Goal: Transaction & Acquisition: Purchase product/service

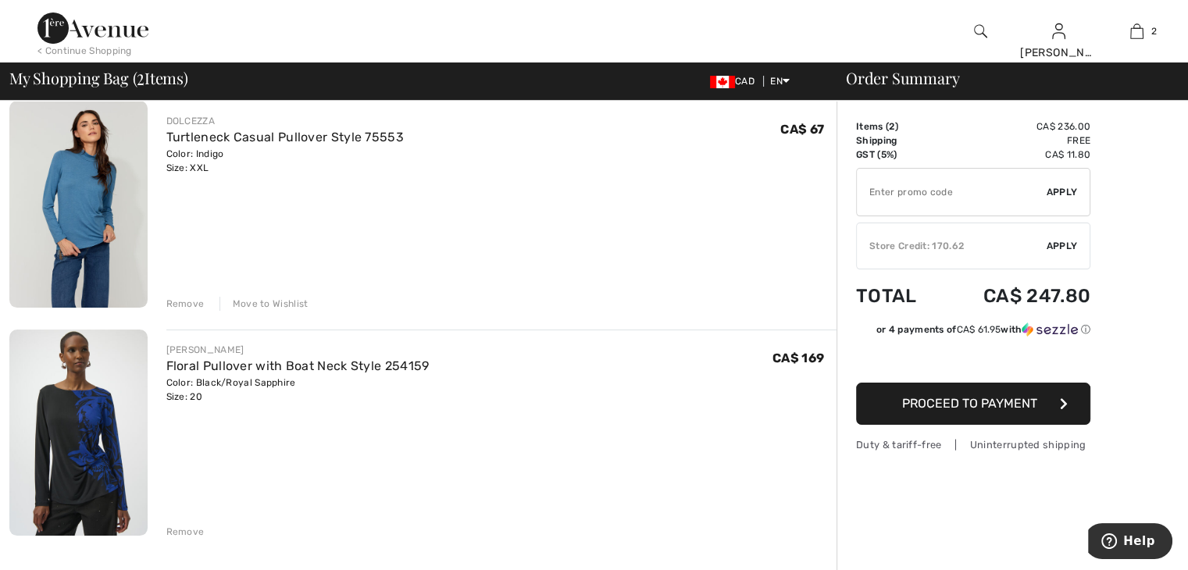
scroll to position [156, 0]
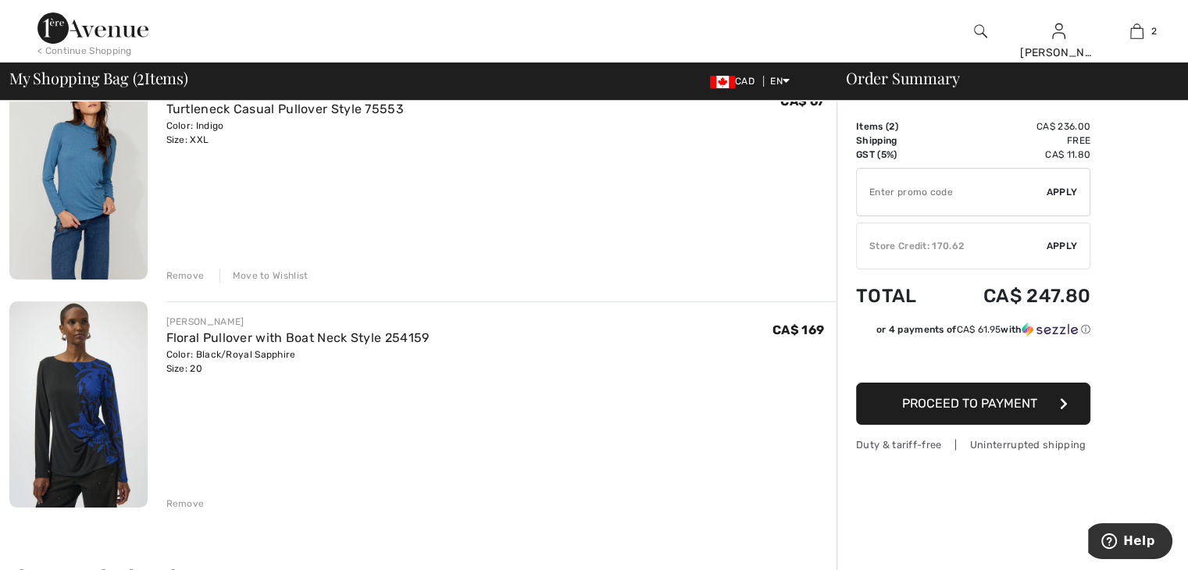
click at [180, 498] on div "Remove" at bounding box center [185, 504] width 38 height 14
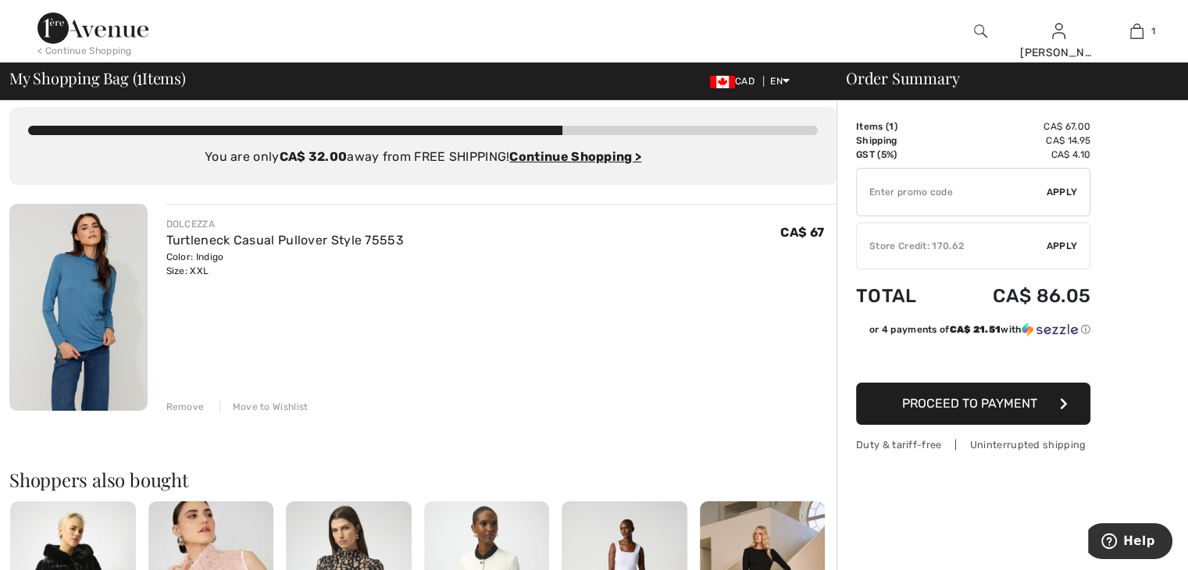
scroll to position [0, 0]
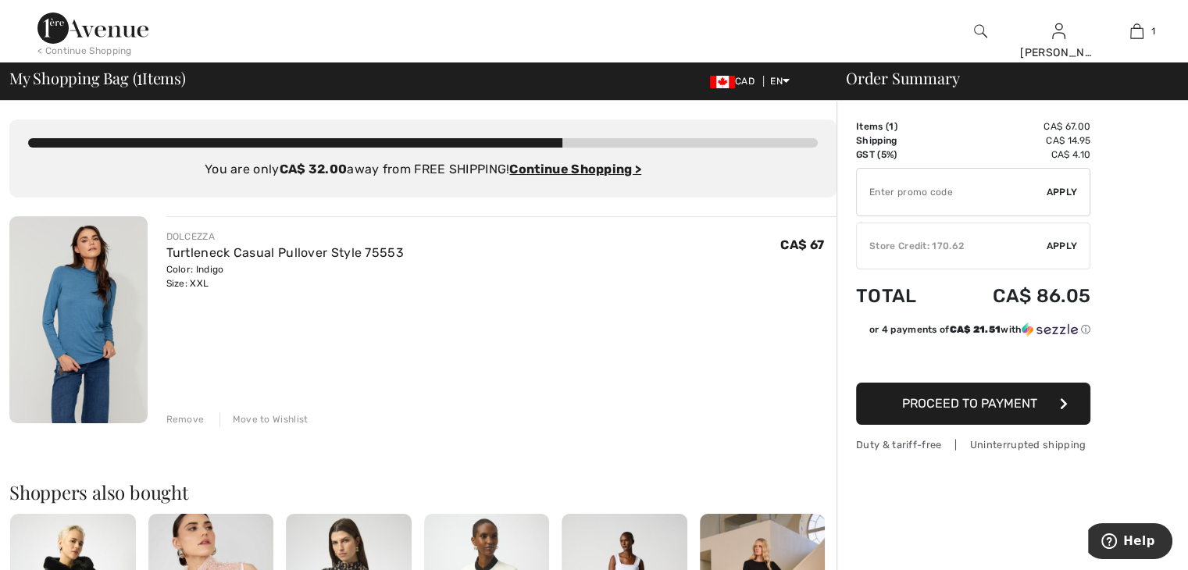
click at [50, 26] on img at bounding box center [92, 27] width 111 height 31
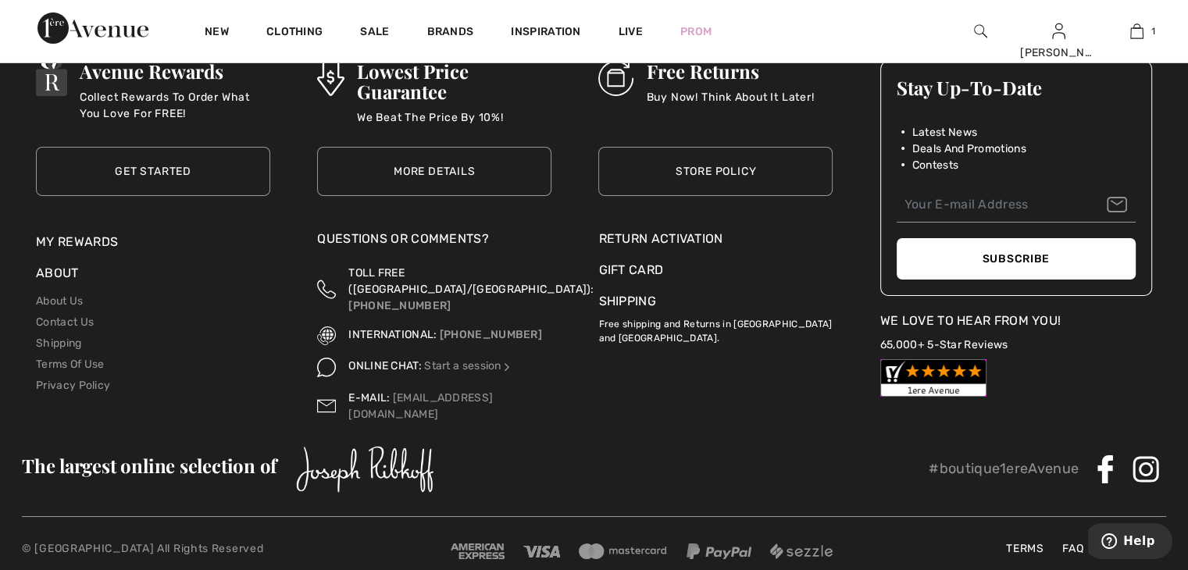
scroll to position [5691, 0]
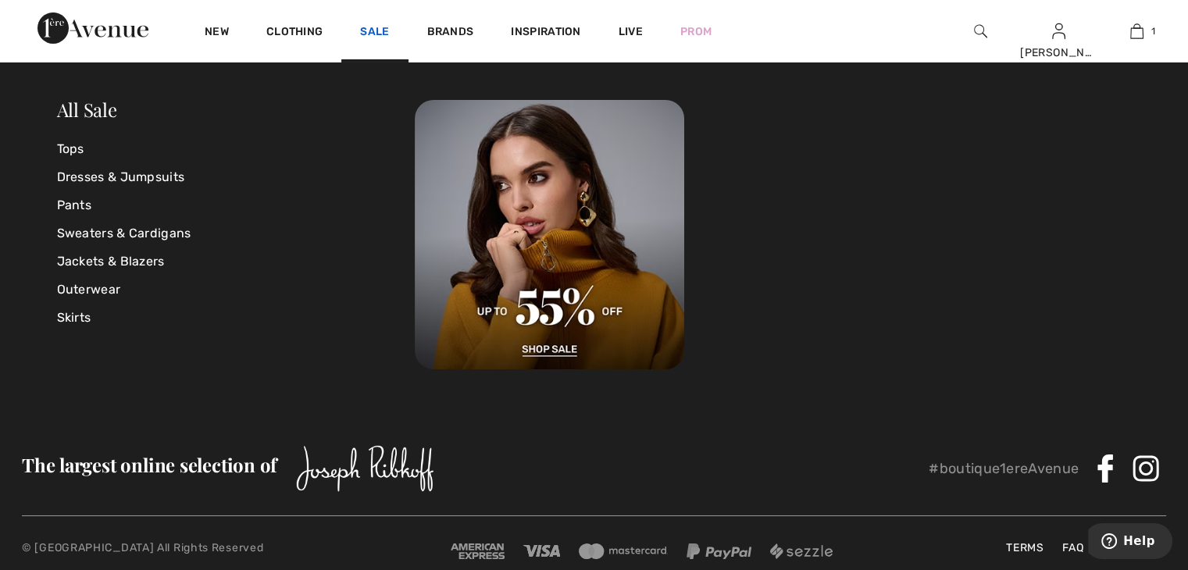
click at [375, 26] on link "Sale" at bounding box center [374, 33] width 29 height 16
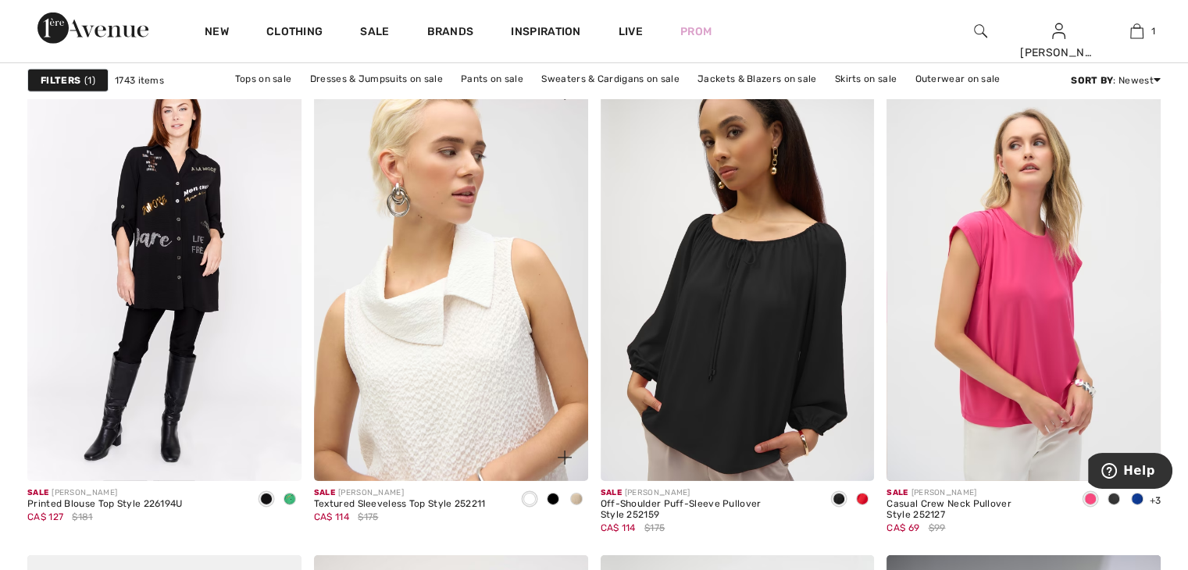
scroll to position [4999, 0]
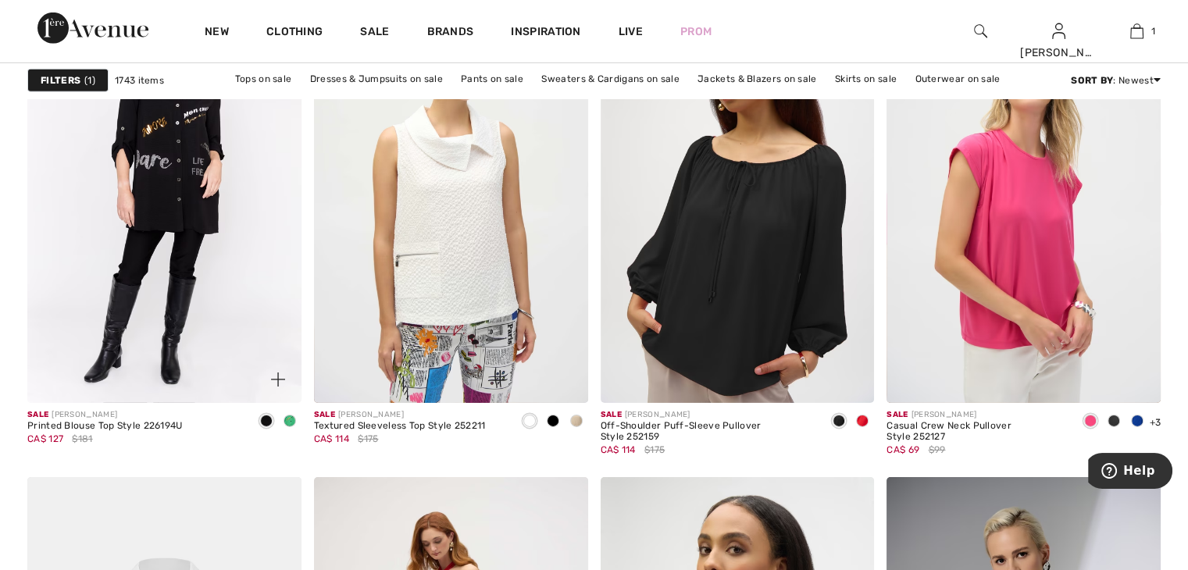
click at [278, 376] on img at bounding box center [278, 380] width 14 height 14
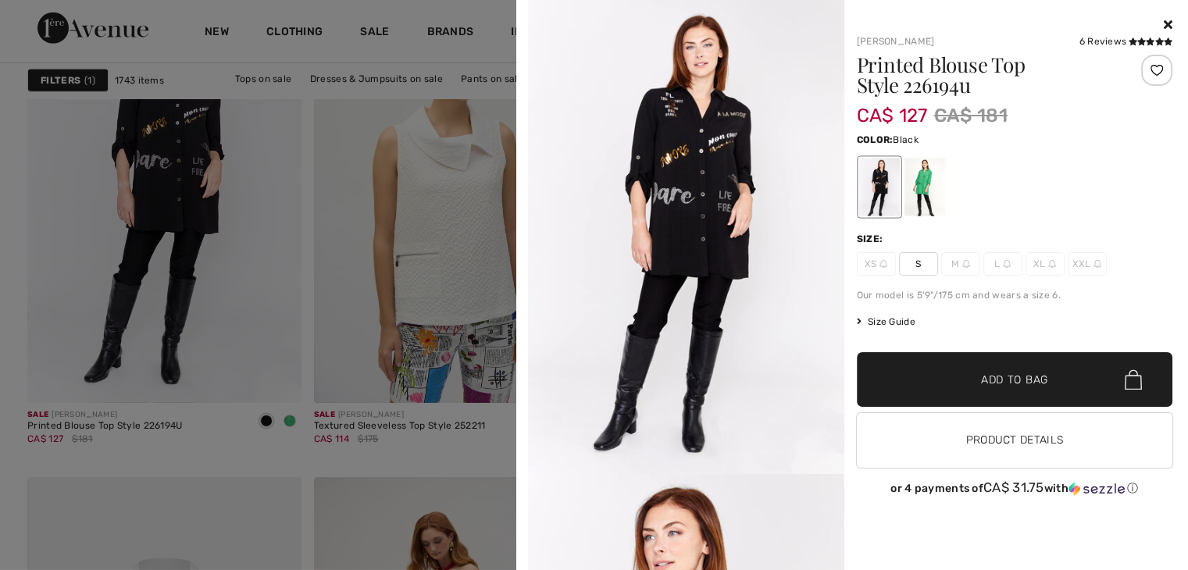
click at [286, 417] on div at bounding box center [594, 285] width 1188 height 570
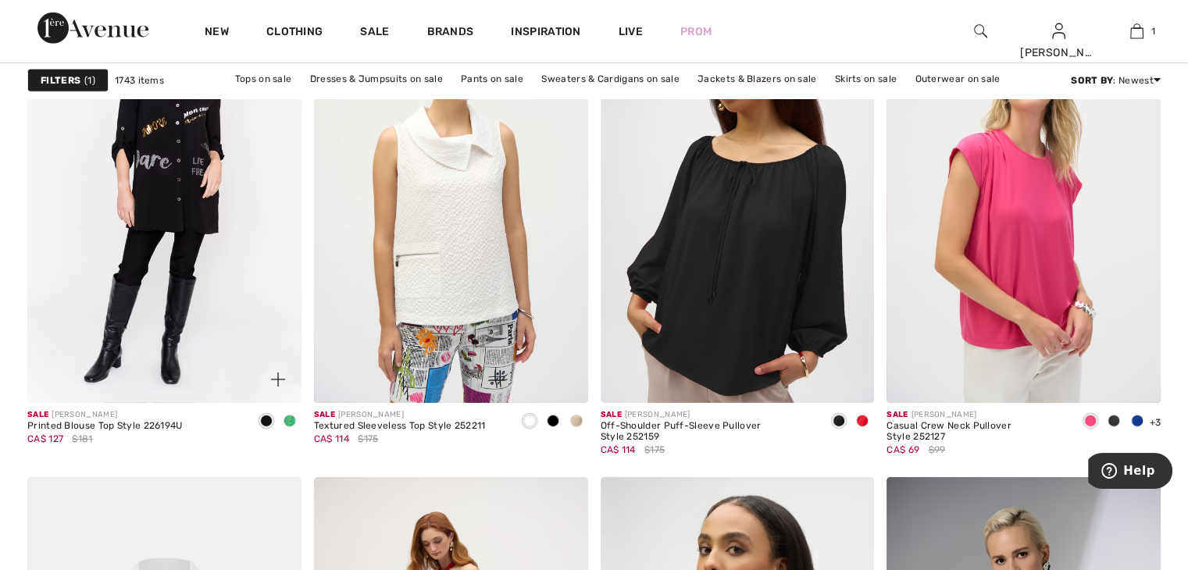
click at [286, 417] on span at bounding box center [290, 421] width 12 height 12
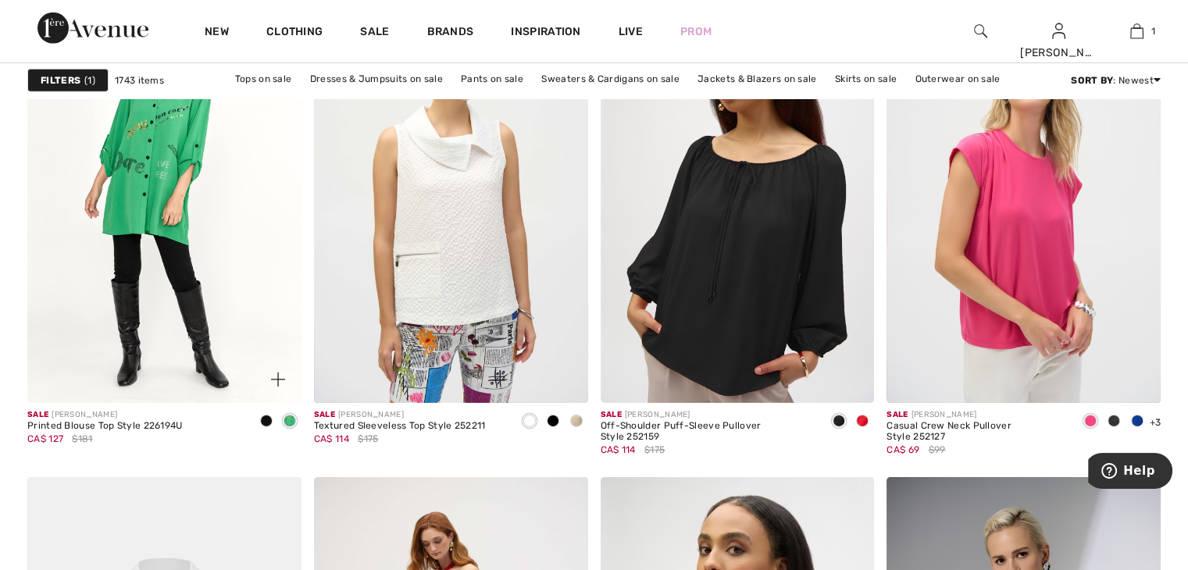
click at [277, 377] on img at bounding box center [278, 380] width 14 height 14
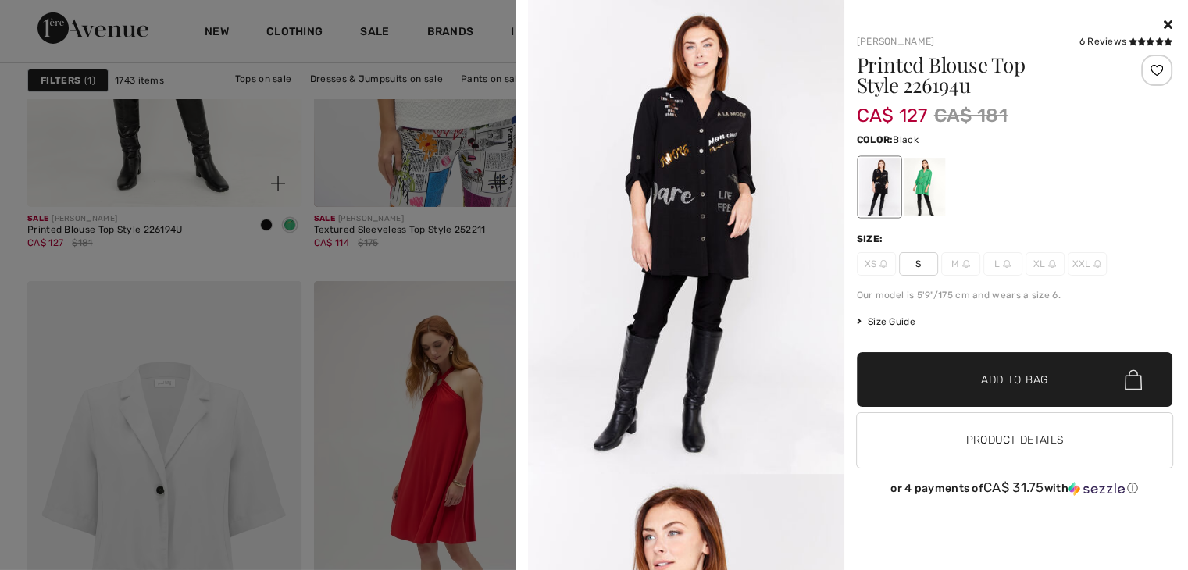
scroll to position [5234, 0]
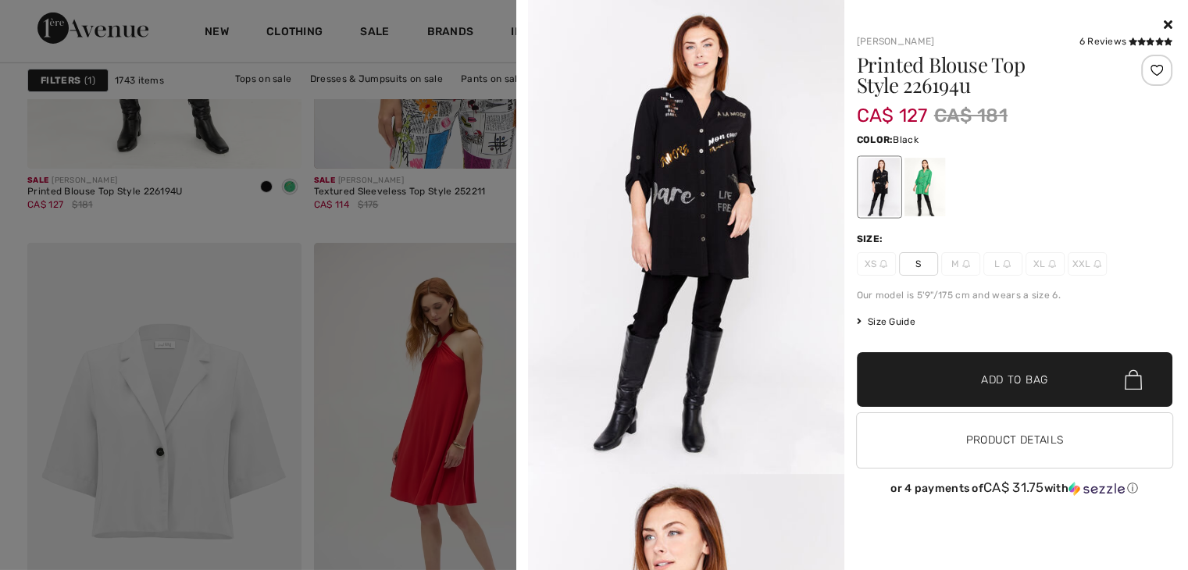
click at [1169, 22] on icon at bounding box center [1168, 24] width 9 height 12
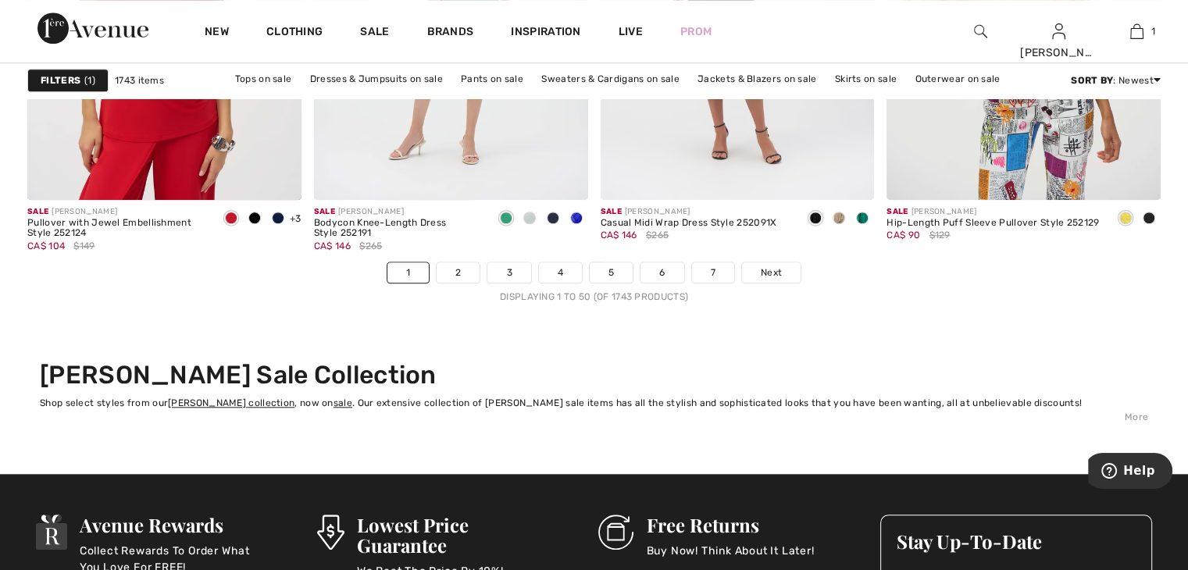
scroll to position [7343, 0]
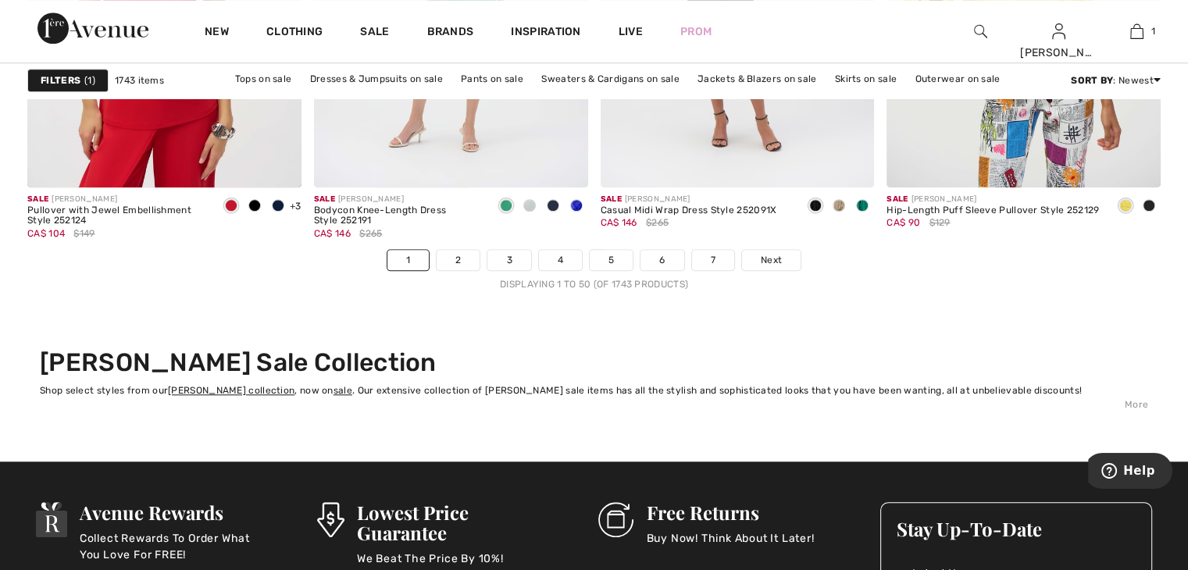
click at [308, 364] on h2 "Joseph Ribkoff Sale Collection" at bounding box center [594, 363] width 1108 height 30
click at [1133, 402] on div "More" at bounding box center [594, 405] width 1108 height 14
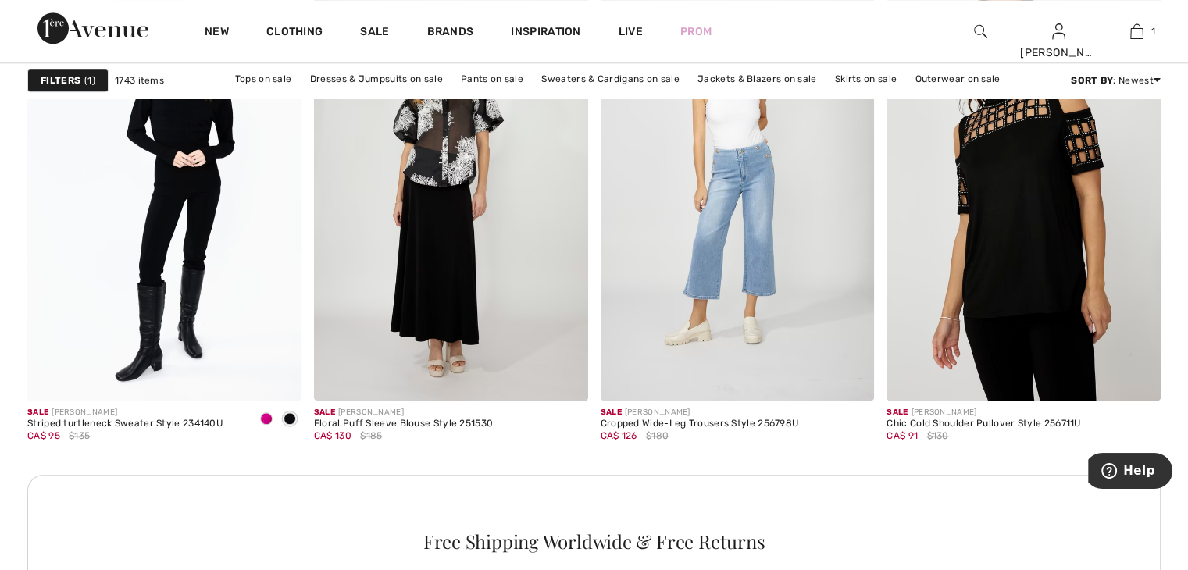
scroll to position [1640, 0]
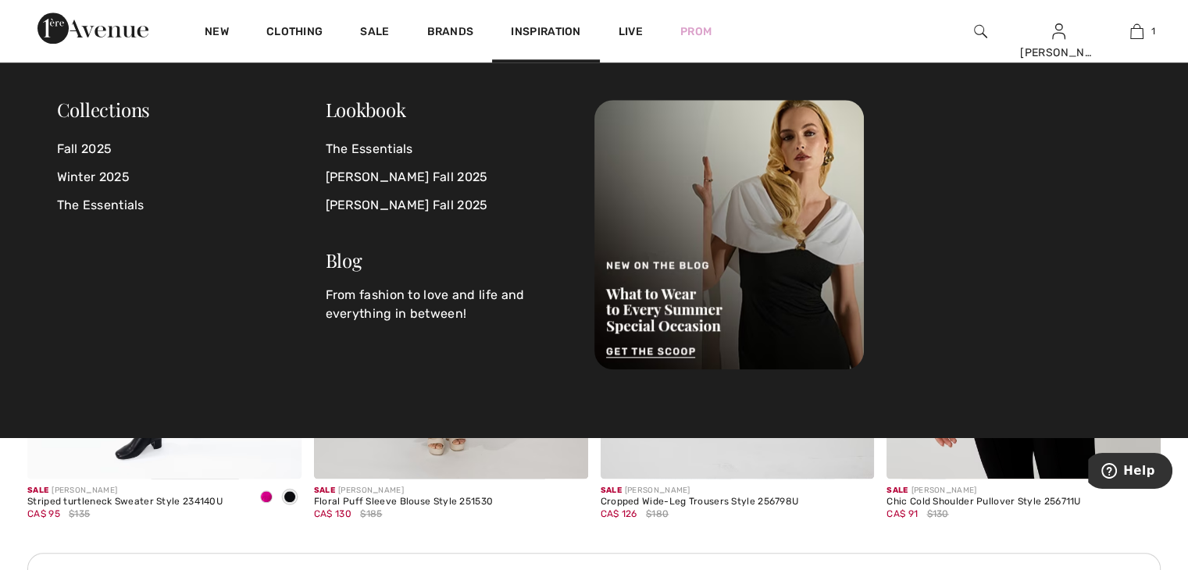
click at [551, 30] on span "Inspiration" at bounding box center [546, 33] width 70 height 16
click at [466, 173] on link "[PERSON_NAME] Fall 2025" at bounding box center [451, 177] width 250 height 28
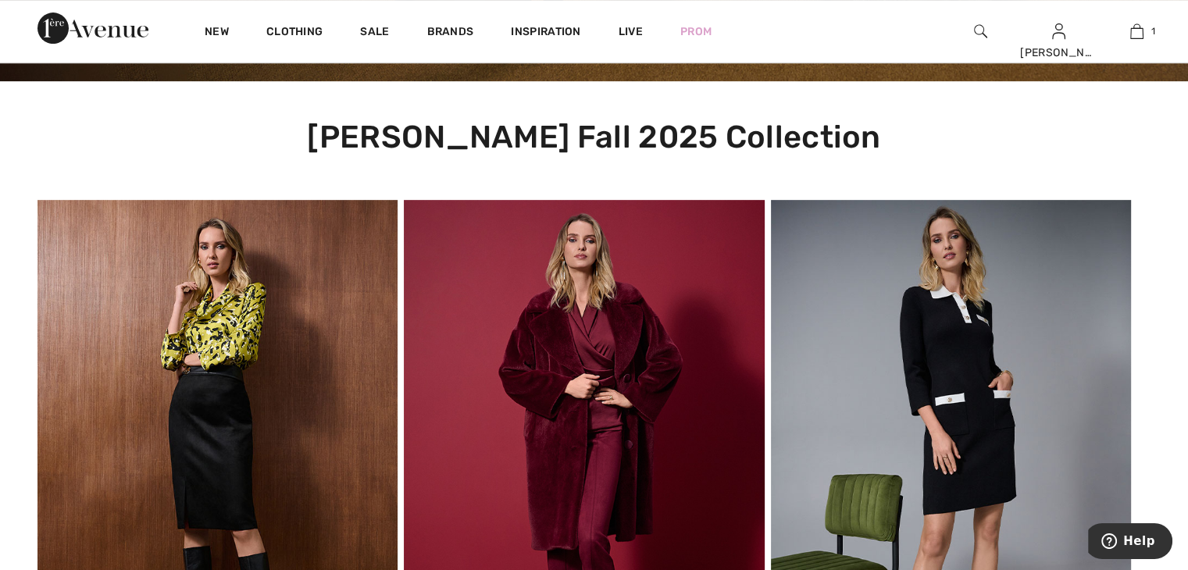
scroll to position [703, 0]
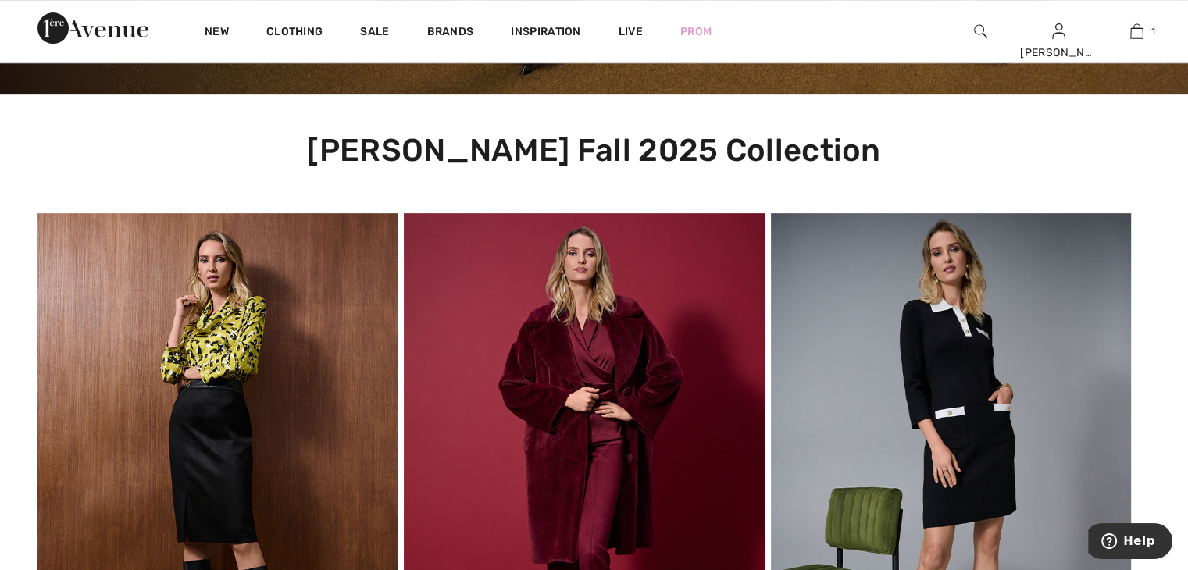
drag, startPoint x: 0, startPoint y: 0, endPoint x: 469, endPoint y: 170, distance: 498.4
click at [469, 170] on h1 "Joseph Ribkoff Fall 2025 Collection" at bounding box center [594, 151] width 1188 height 112
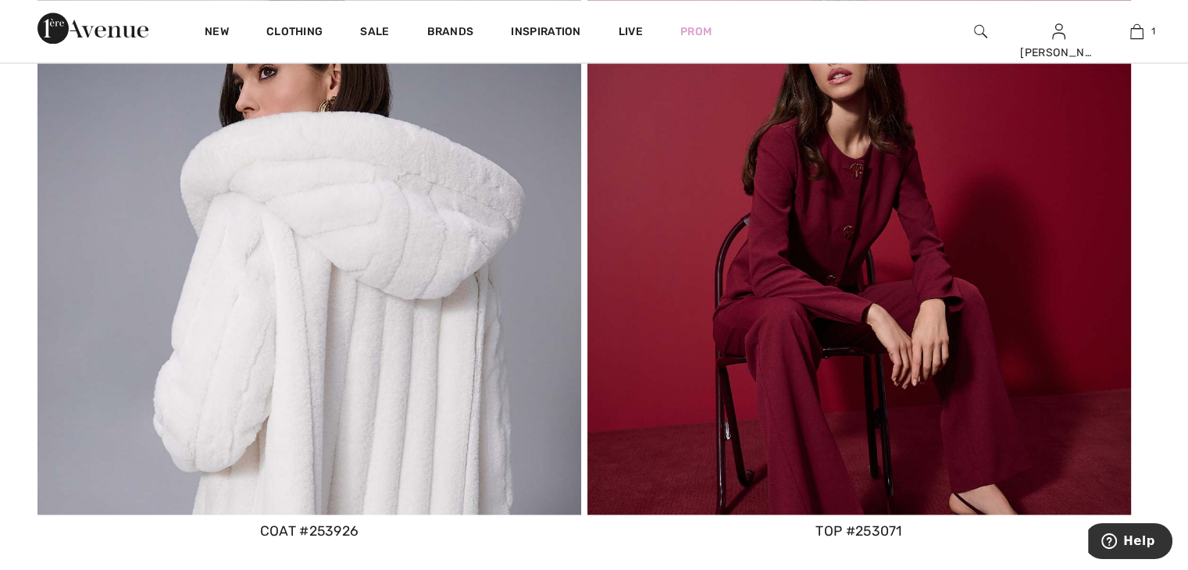
scroll to position [2187, 0]
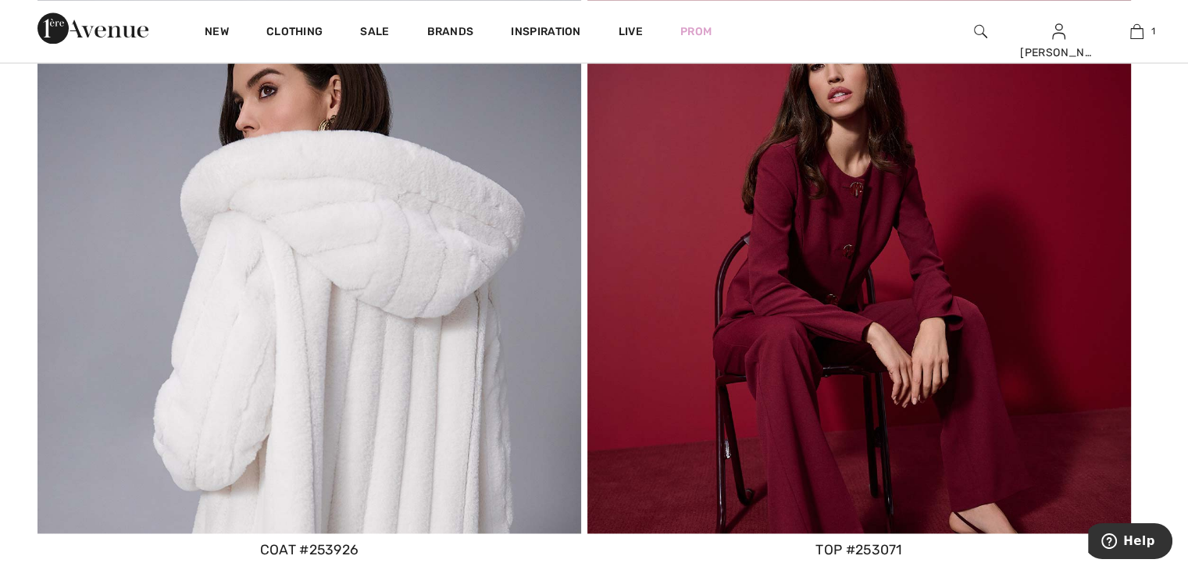
click at [838, 230] on img at bounding box center [859, 262] width 544 height 544
click at [834, 232] on img at bounding box center [859, 262] width 544 height 544
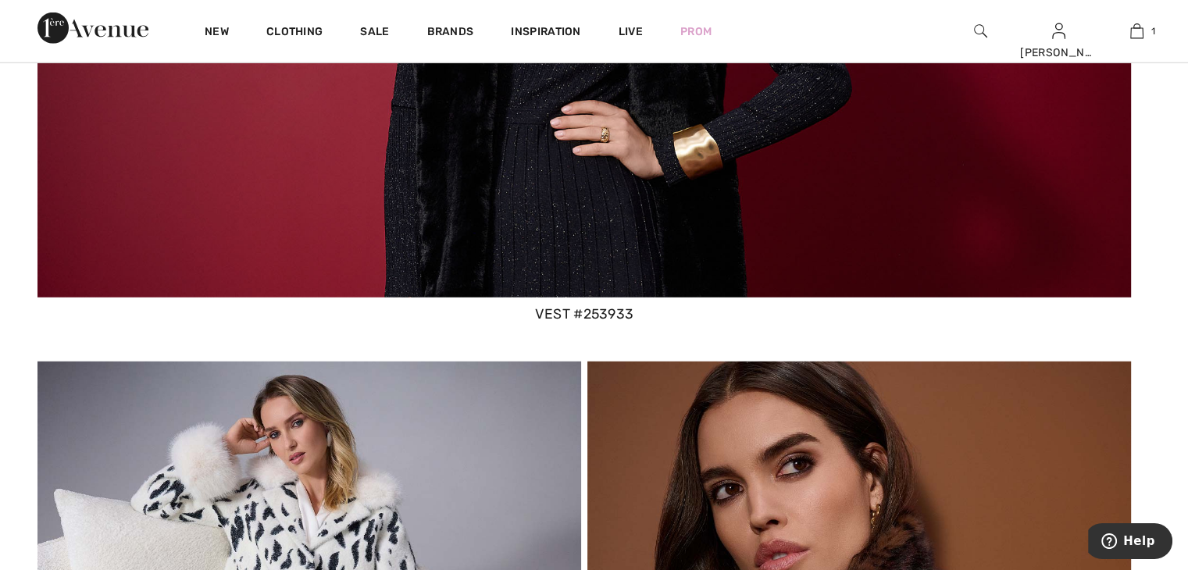
scroll to position [4296, 0]
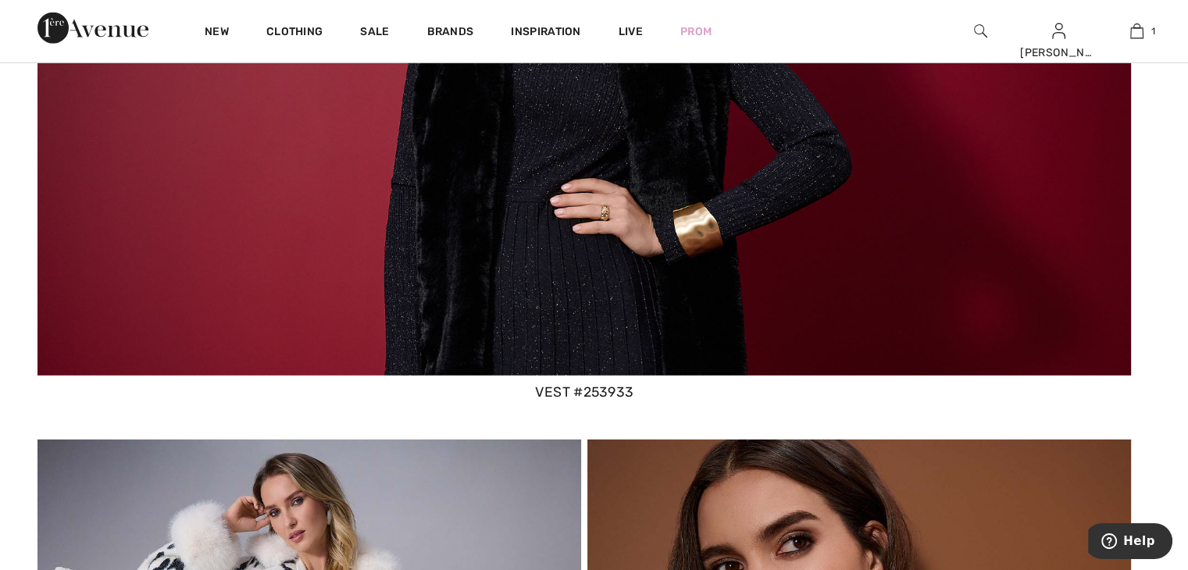
click at [642, 210] on img at bounding box center [584, 62] width 1094 height 626
click at [609, 390] on div "vest #253933" at bounding box center [584, 392] width 1094 height 20
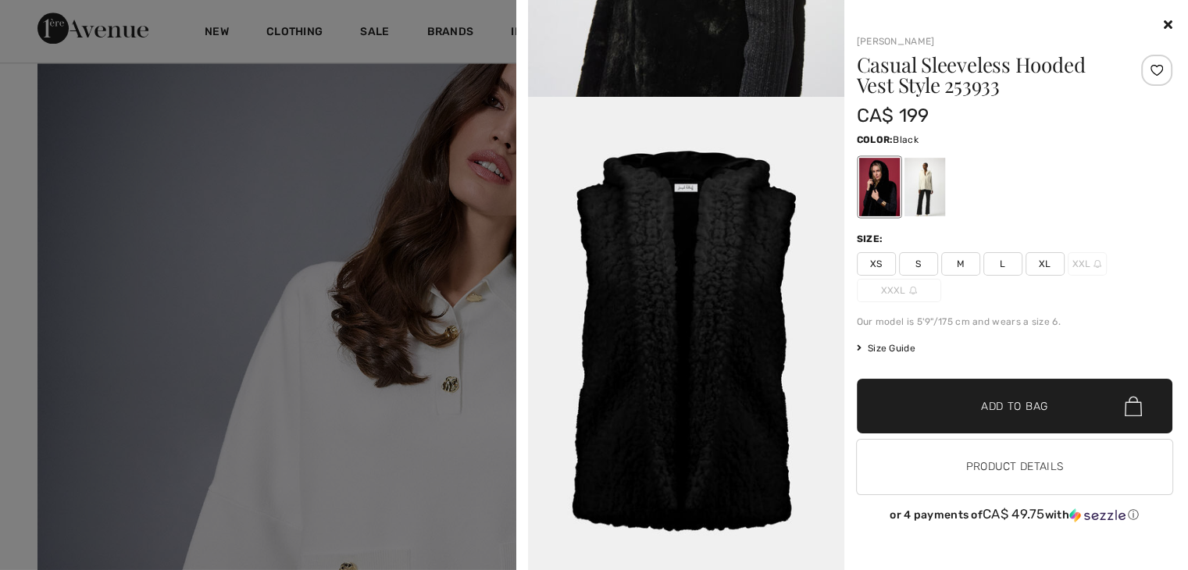
scroll to position [8046, 0]
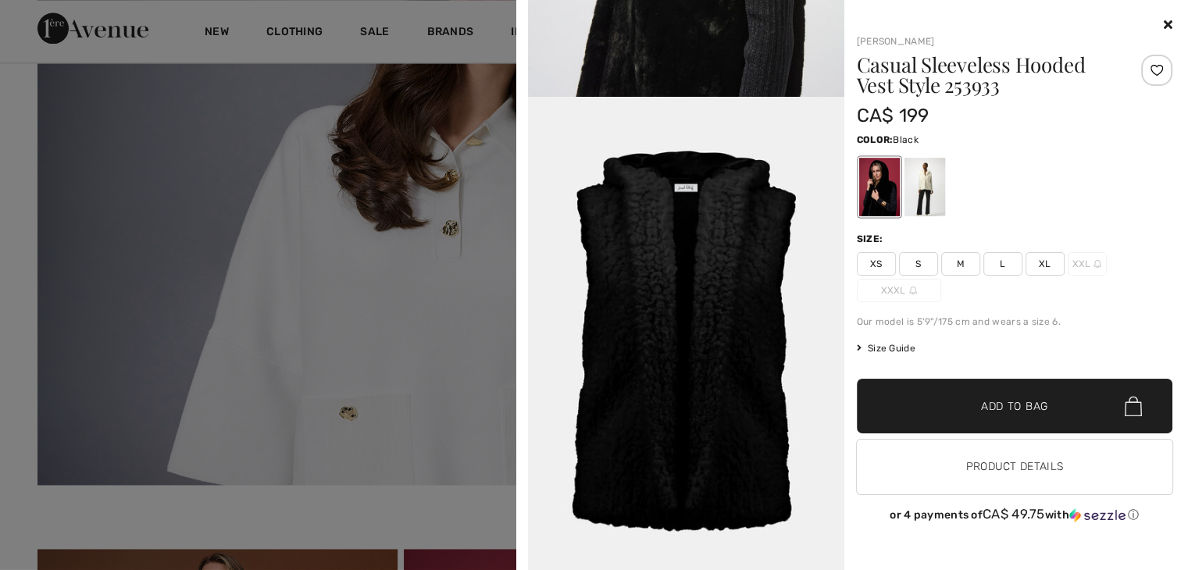
click at [1111, 224] on div "Casual Sleeveless Hooded Vest Style 253933 CA$ 199 Color: Black Size: XS S M L …" at bounding box center [1015, 291] width 316 height 473
click at [555, 146] on img at bounding box center [686, 333] width 316 height 473
click at [602, 227] on img at bounding box center [686, 333] width 316 height 473
click at [671, 232] on img at bounding box center [686, 333] width 316 height 473
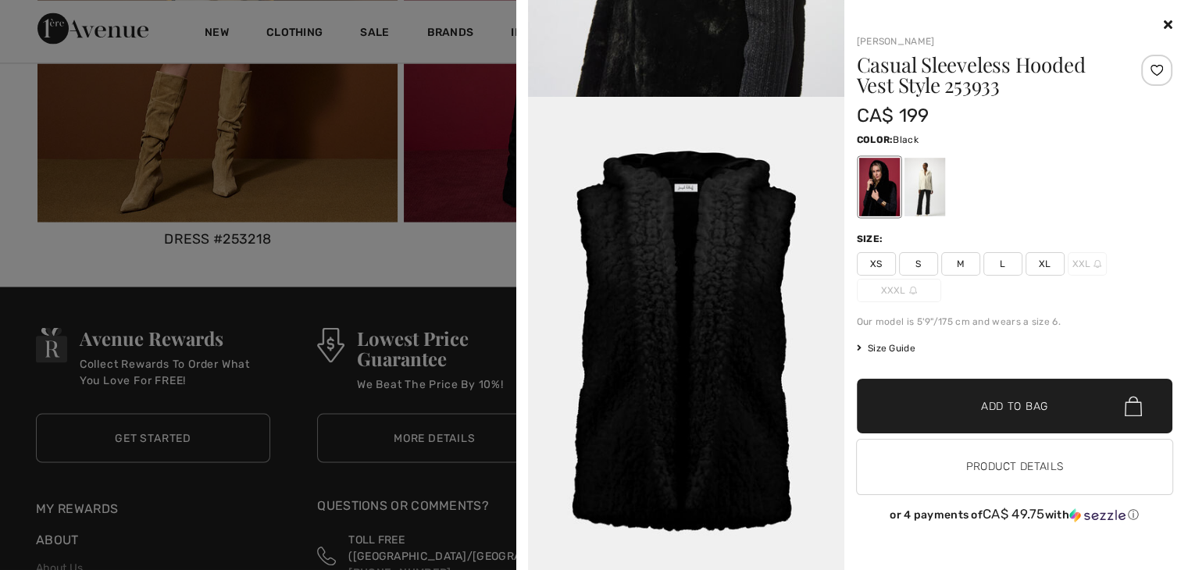
scroll to position [8905, 0]
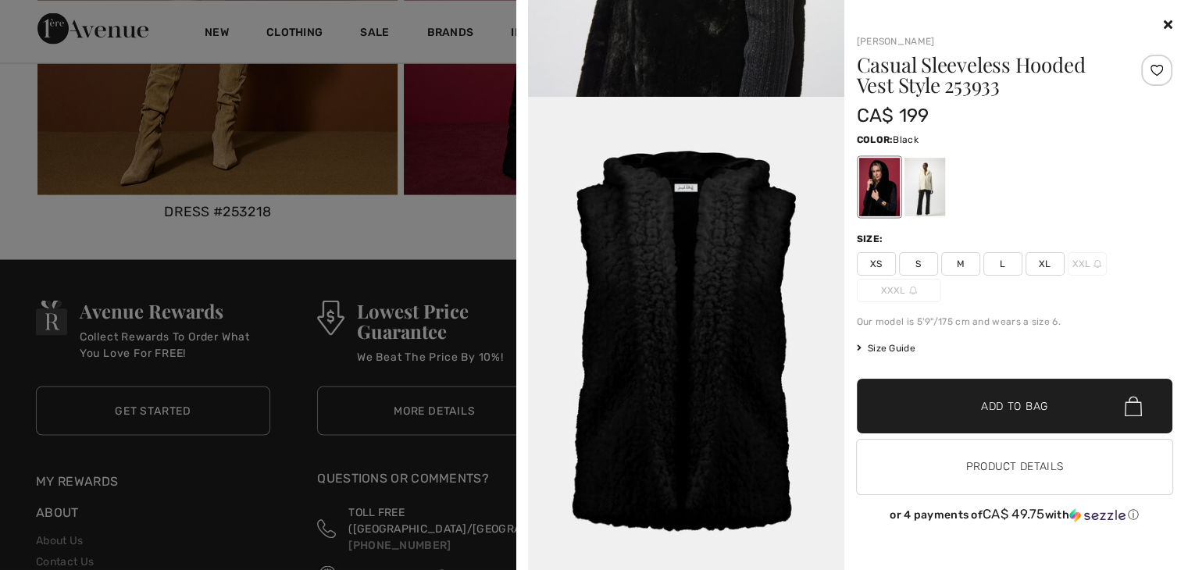
click at [242, 334] on div at bounding box center [594, 285] width 1188 height 570
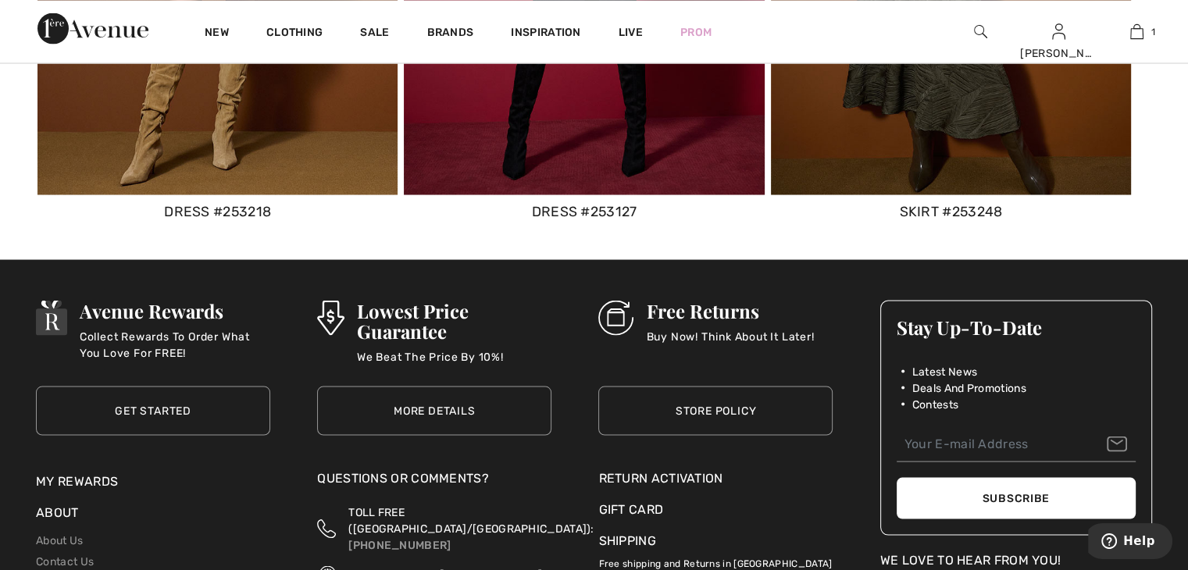
click at [186, 407] on link "Get Started" at bounding box center [153, 410] width 234 height 49
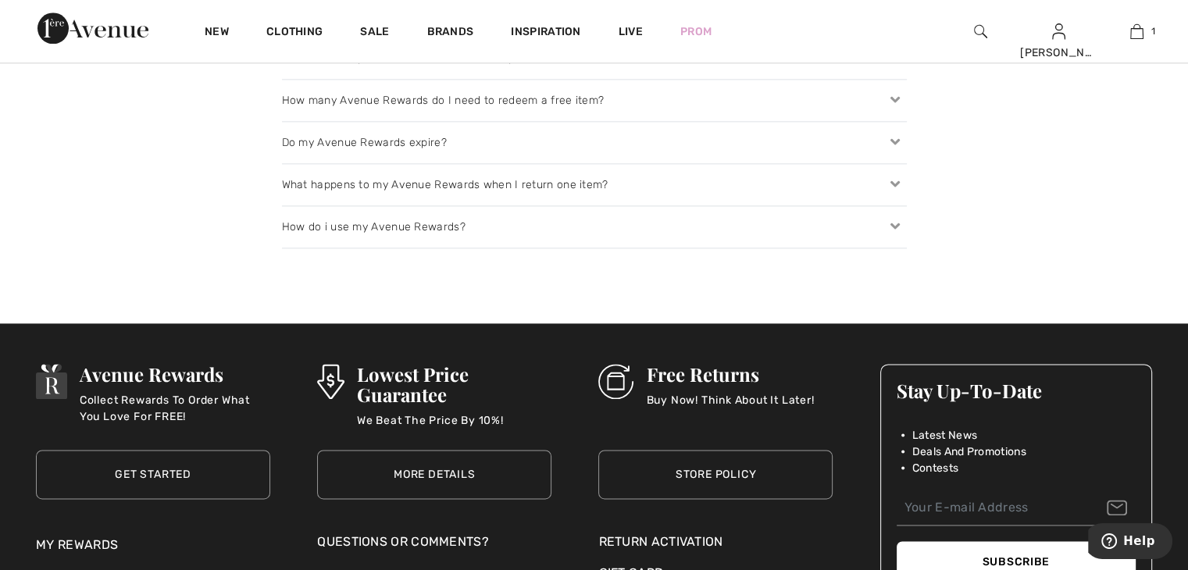
scroll to position [2031, 0]
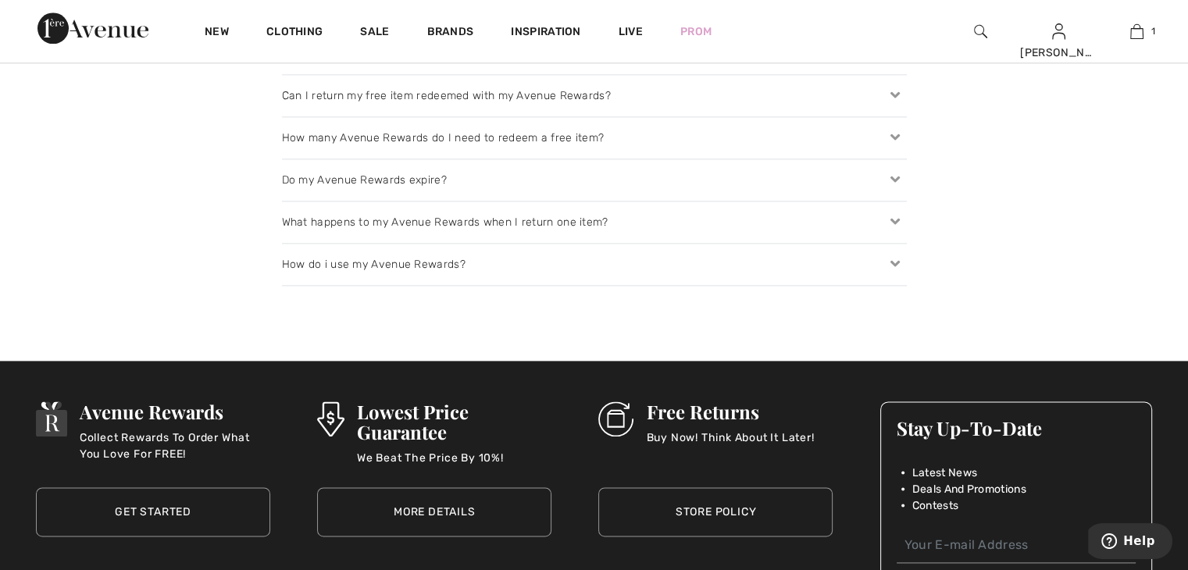
click at [894, 132] on icon at bounding box center [895, 138] width 22 height 16
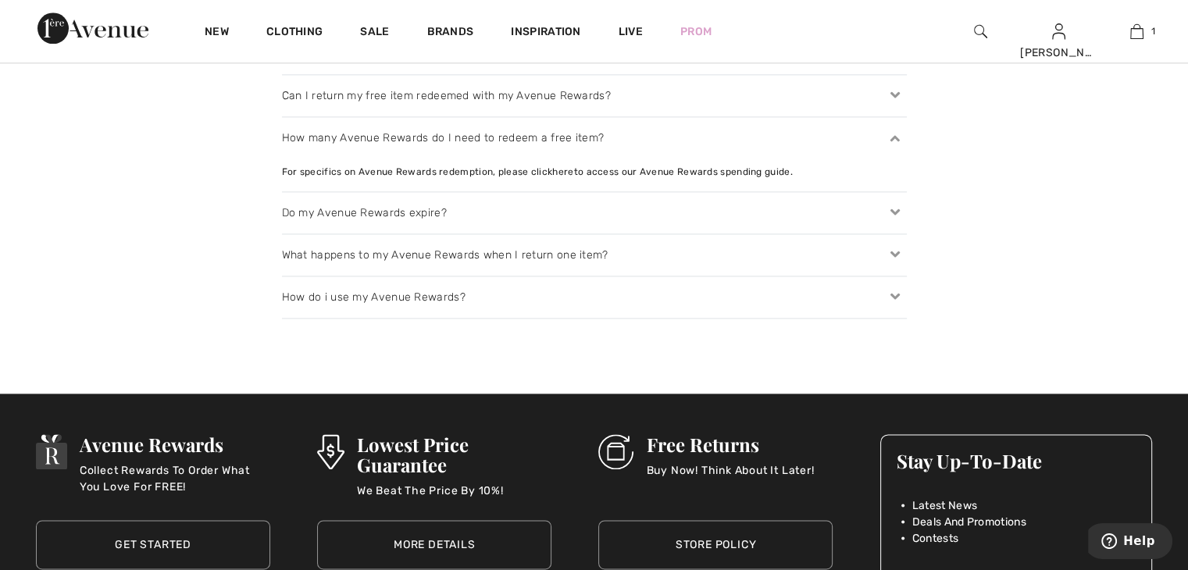
click at [683, 170] on div "For specifics on Avenue Rewards redemption, please click here to access our Ave…" at bounding box center [594, 172] width 625 height 14
click at [654, 171] on div "For specifics on Avenue Rewards redemption, please click here to access our Ave…" at bounding box center [594, 172] width 625 height 14
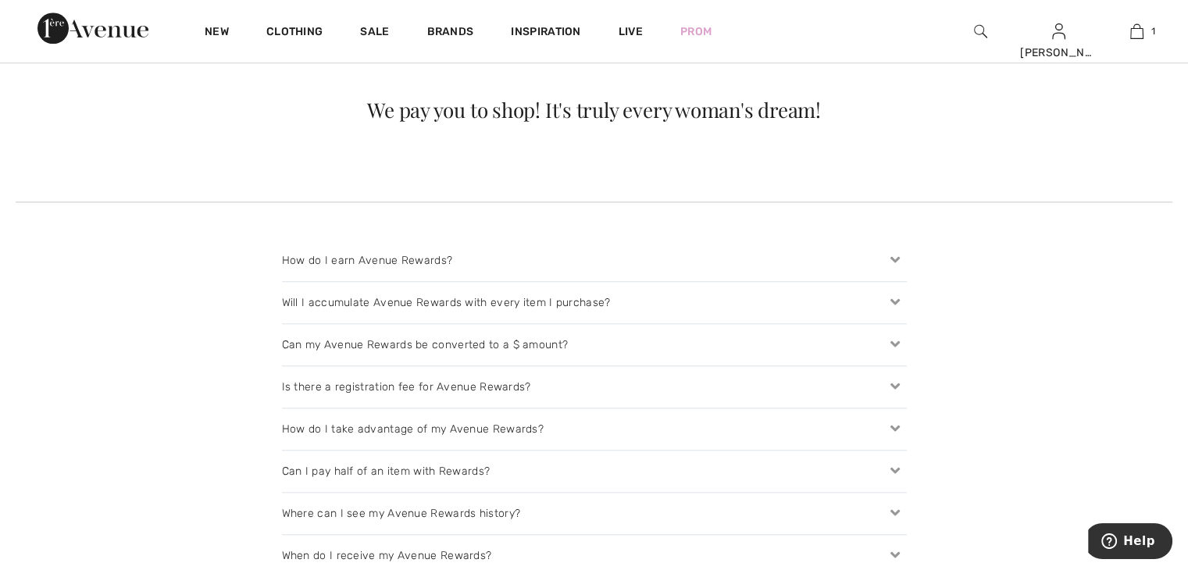
scroll to position [1484, 0]
click at [897, 260] on icon at bounding box center [895, 263] width 22 height 16
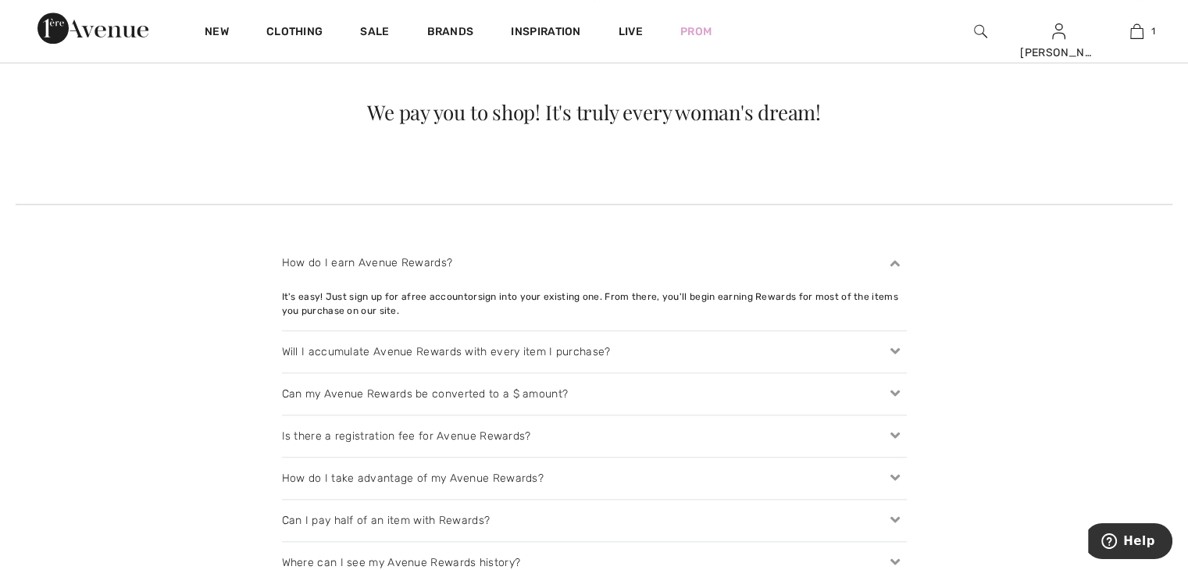
click at [469, 394] on div "Can my Avenue Rewards be converted to a $ amount?" at bounding box center [594, 393] width 625 height 41
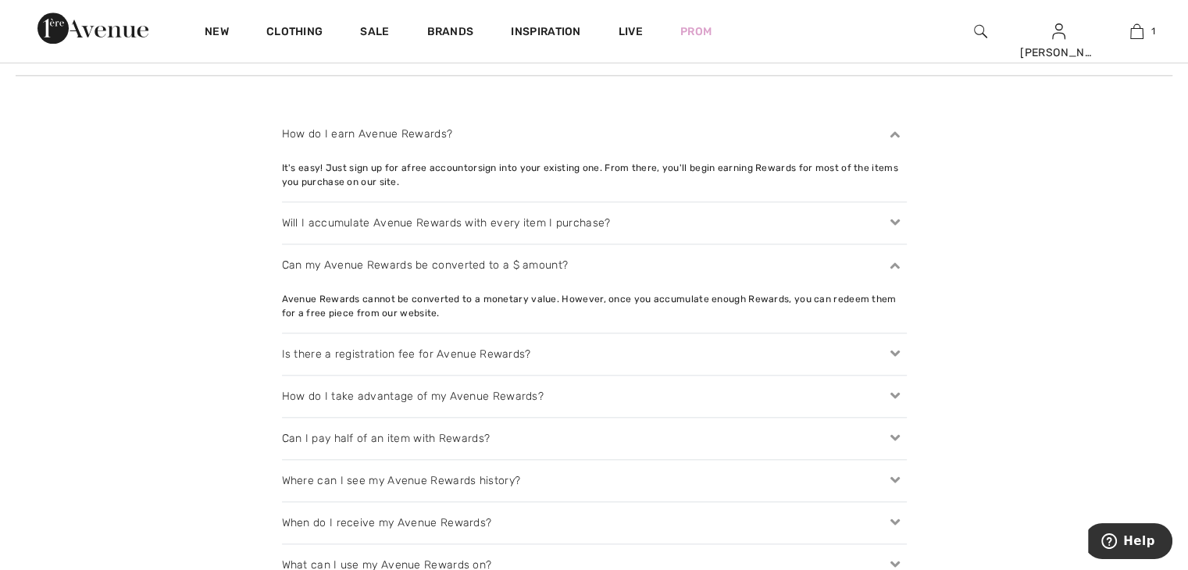
scroll to position [1640, 0]
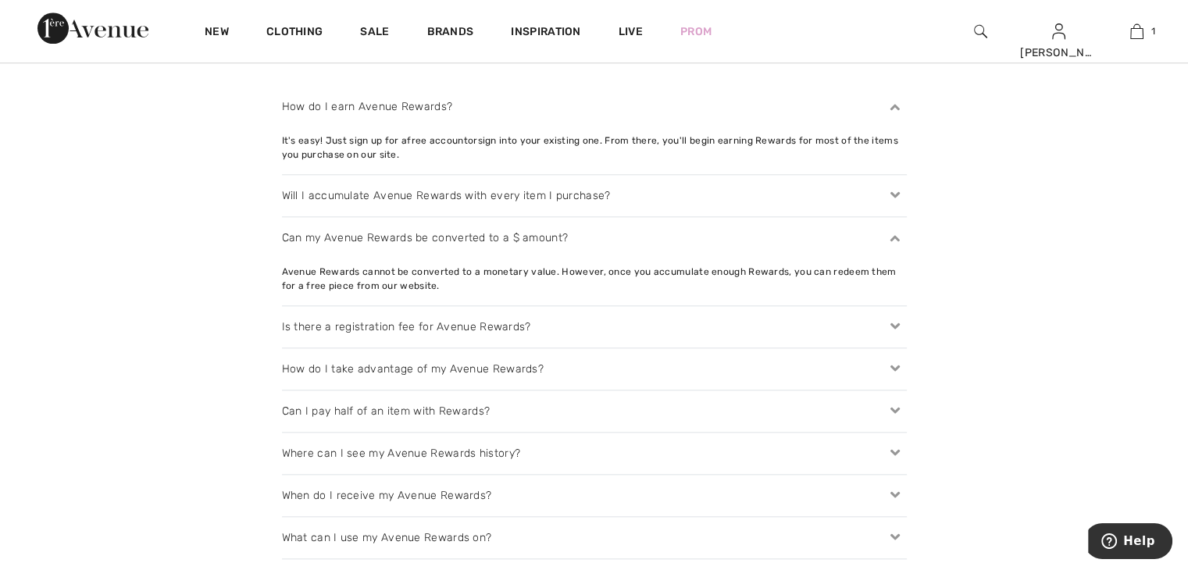
click at [495, 363] on div "How do I take advantage of my Avenue Rewards?" at bounding box center [594, 368] width 625 height 41
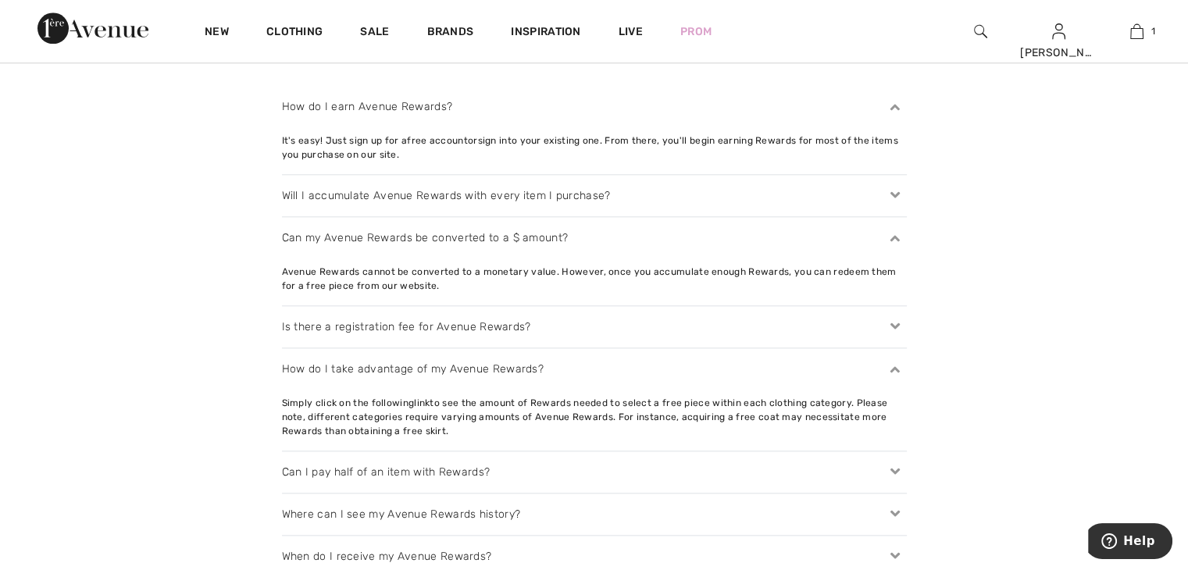
click at [527, 418] on div "Simply click on the following link to see the amount of Rewards needed to selec…" at bounding box center [594, 417] width 625 height 42
click at [524, 421] on div "Simply click on the following link to see the amount of Rewards needed to selec…" at bounding box center [594, 417] width 625 height 42
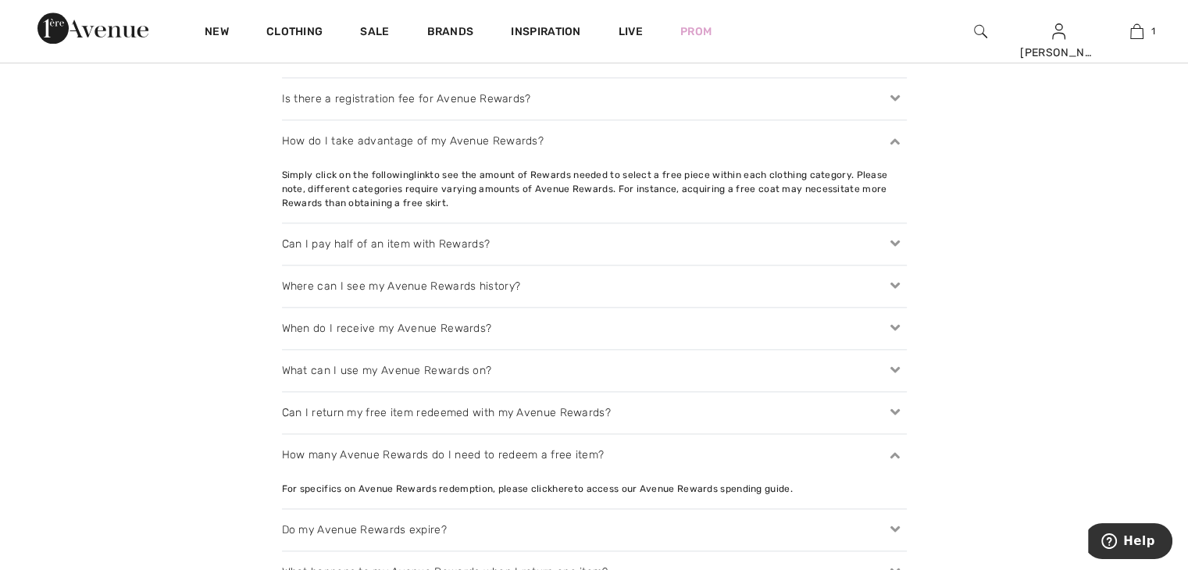
scroll to position [1875, 0]
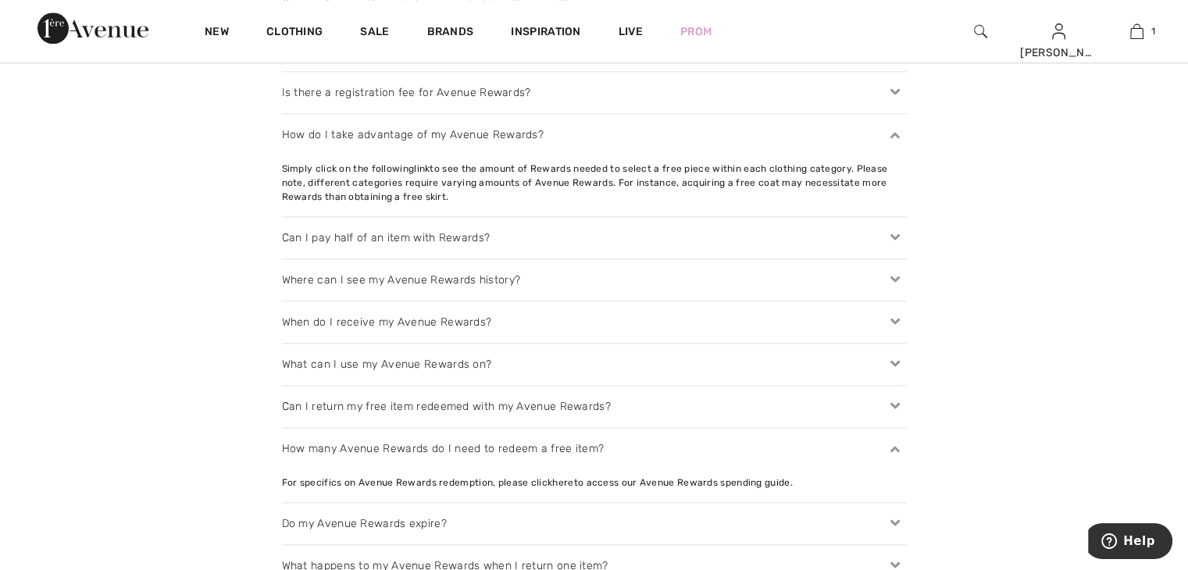
click at [894, 235] on icon at bounding box center [895, 238] width 22 height 16
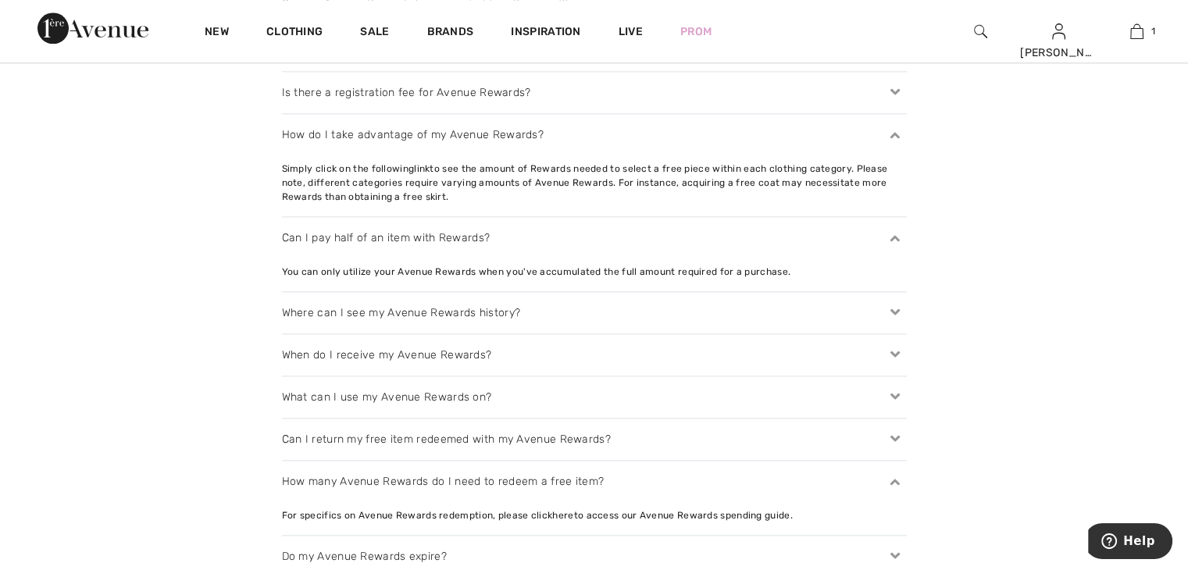
click at [896, 309] on icon at bounding box center [895, 313] width 22 height 16
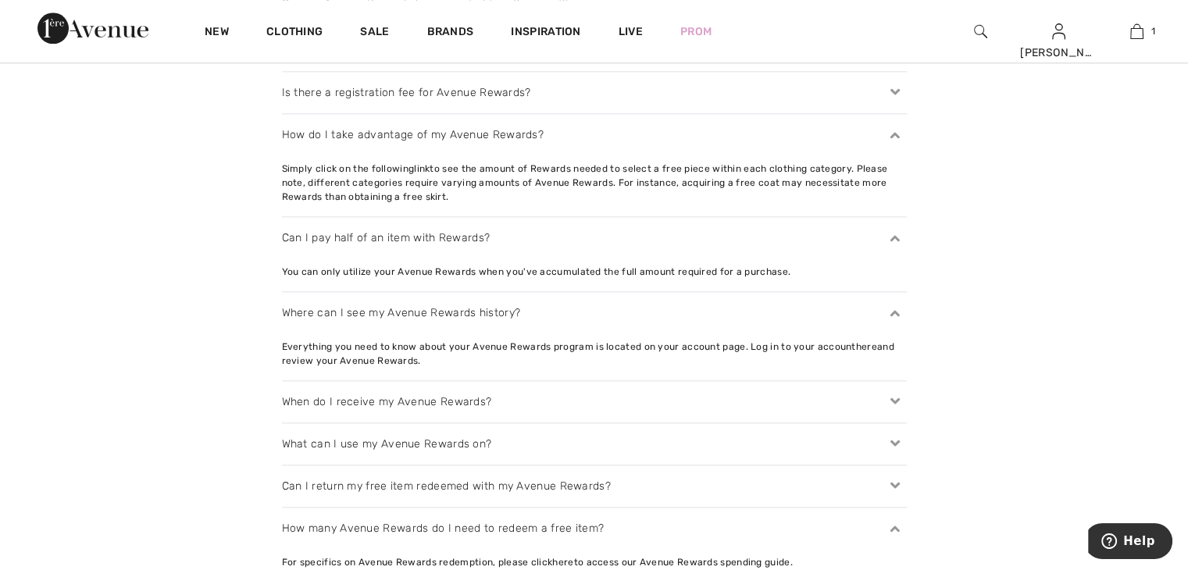
click at [694, 351] on div "Everything you need to know about your Avenue Rewards program is located on you…" at bounding box center [594, 354] width 625 height 28
click at [694, 347] on div "Everything you need to know about your Avenue Rewards program is located on you…" at bounding box center [594, 354] width 625 height 28
click at [387, 361] on div "Everything you need to know about your Avenue Rewards program is located on you…" at bounding box center [594, 354] width 625 height 28
click at [341, 361] on div "Everything you need to know about your Avenue Rewards program is located on you…" at bounding box center [594, 354] width 625 height 28
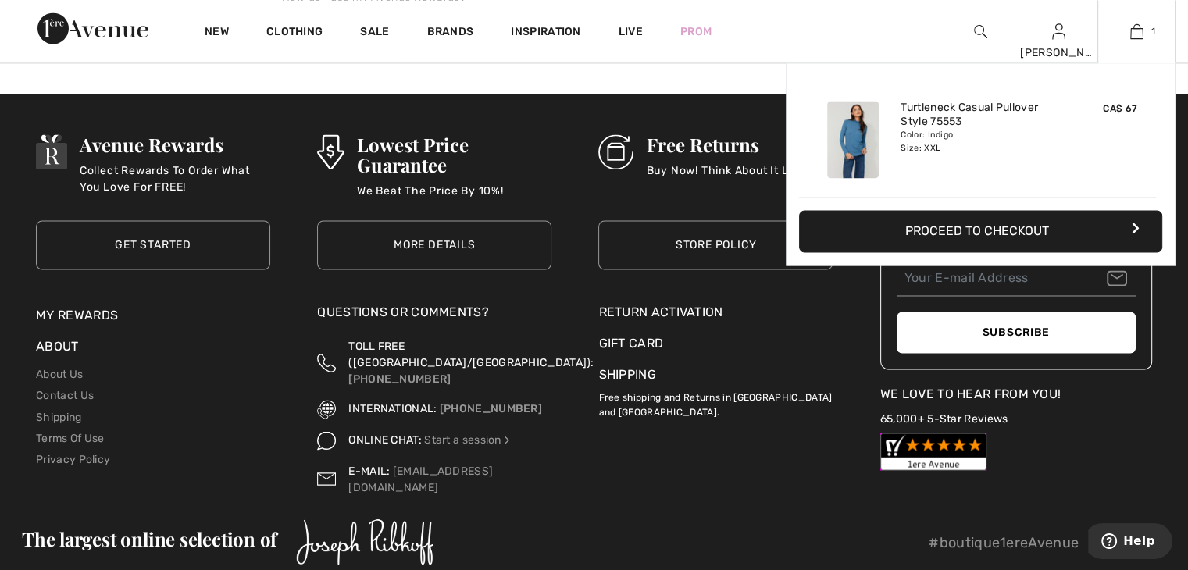
scroll to position [2561, 0]
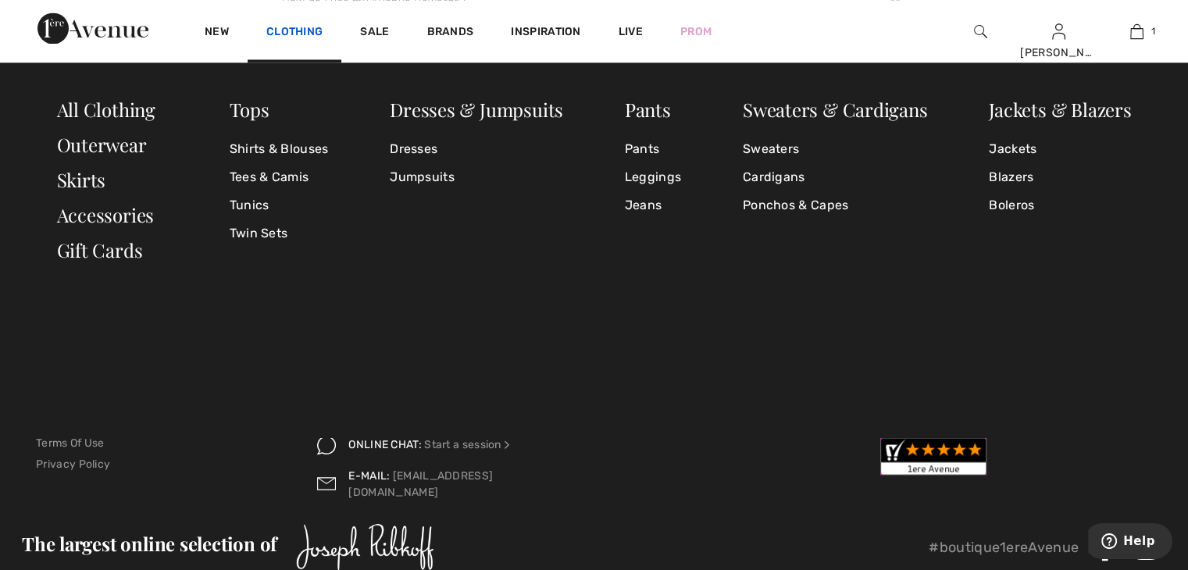
click at [287, 25] on link "Clothing" at bounding box center [294, 33] width 56 height 16
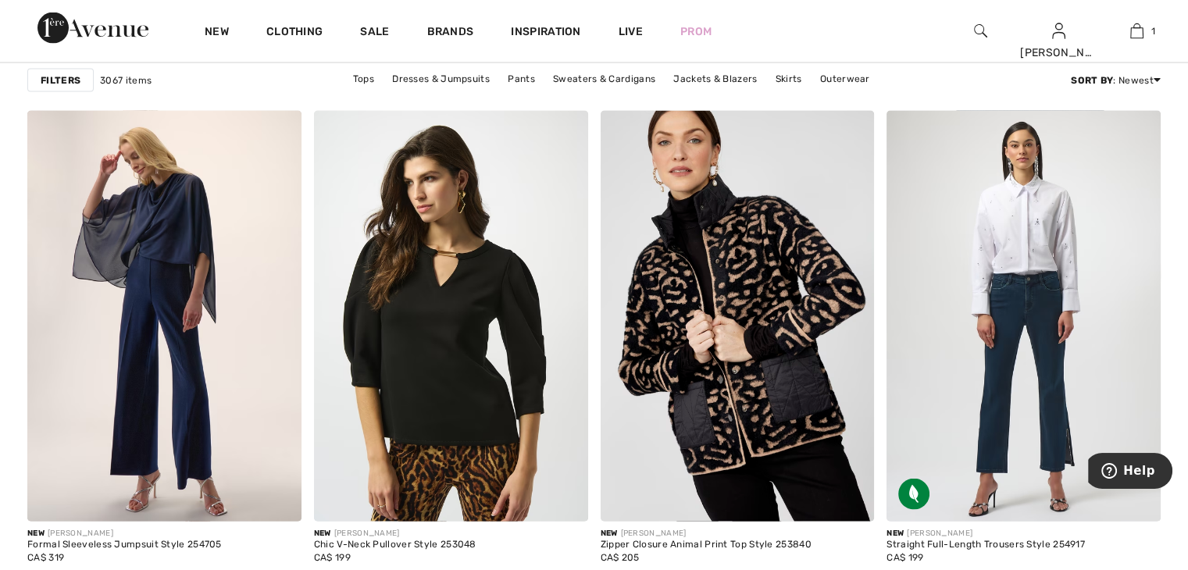
scroll to position [3203, 0]
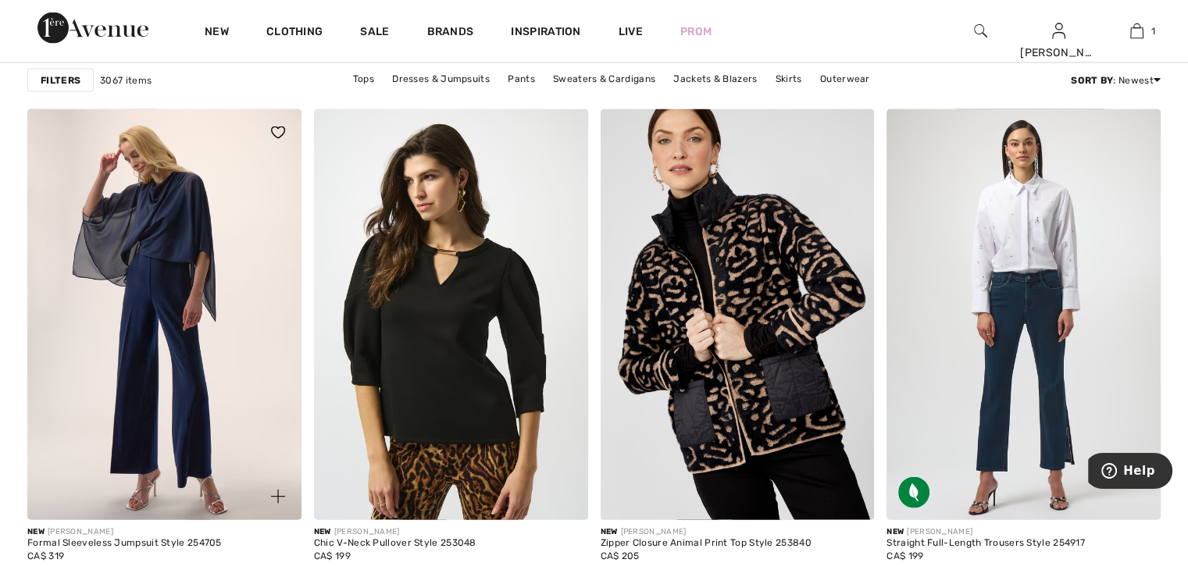
drag, startPoint x: 255, startPoint y: 115, endPoint x: 266, endPoint y: 113, distance: 11.0
drag, startPoint x: 266, startPoint y: 113, endPoint x: 244, endPoint y: 25, distance: 90.9
drag, startPoint x: 244, startPoint y: 25, endPoint x: 920, endPoint y: 23, distance: 676.5
click at [920, 23] on div "New Clothing Sale Brands Inspiration Live Prom Anne Hi, Anne! 600 = Free Pants …" at bounding box center [594, 31] width 1188 height 62
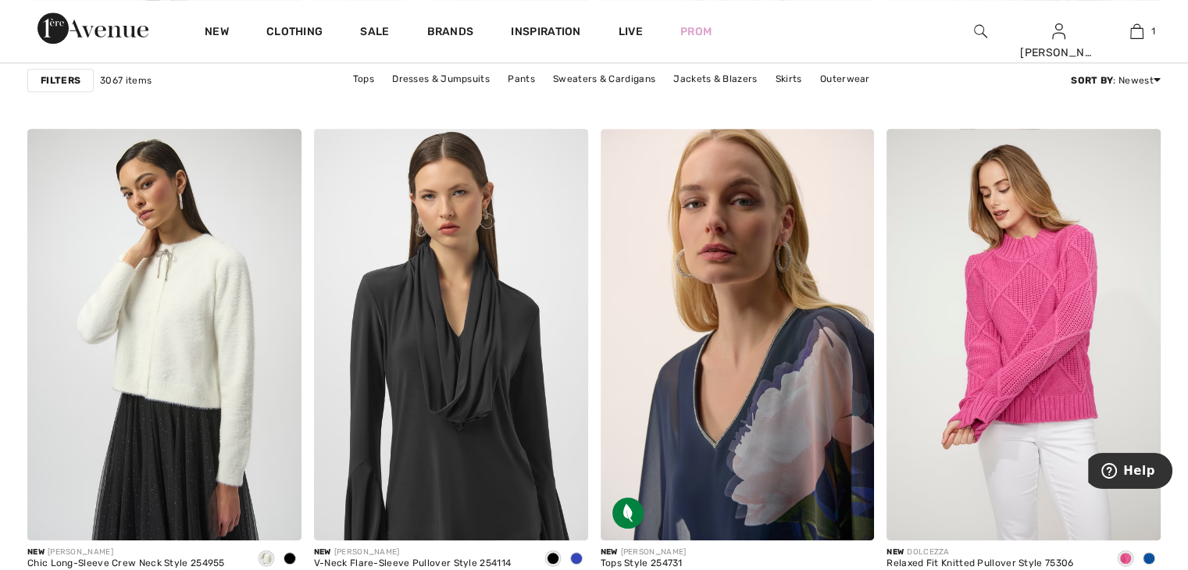
scroll to position [7030, 0]
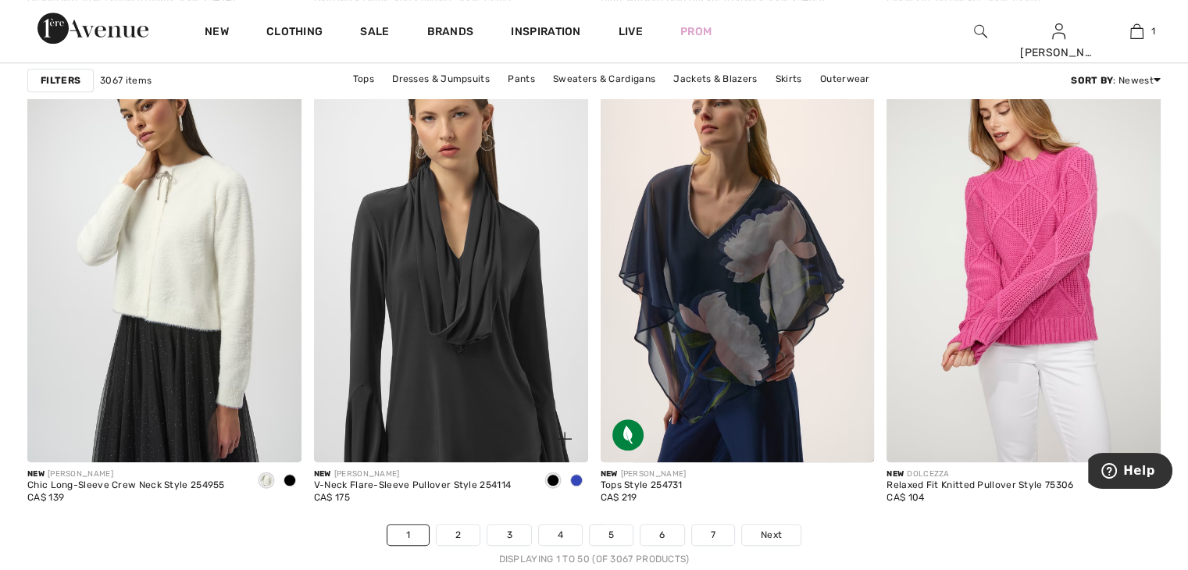
click at [575, 476] on span at bounding box center [576, 480] width 12 height 12
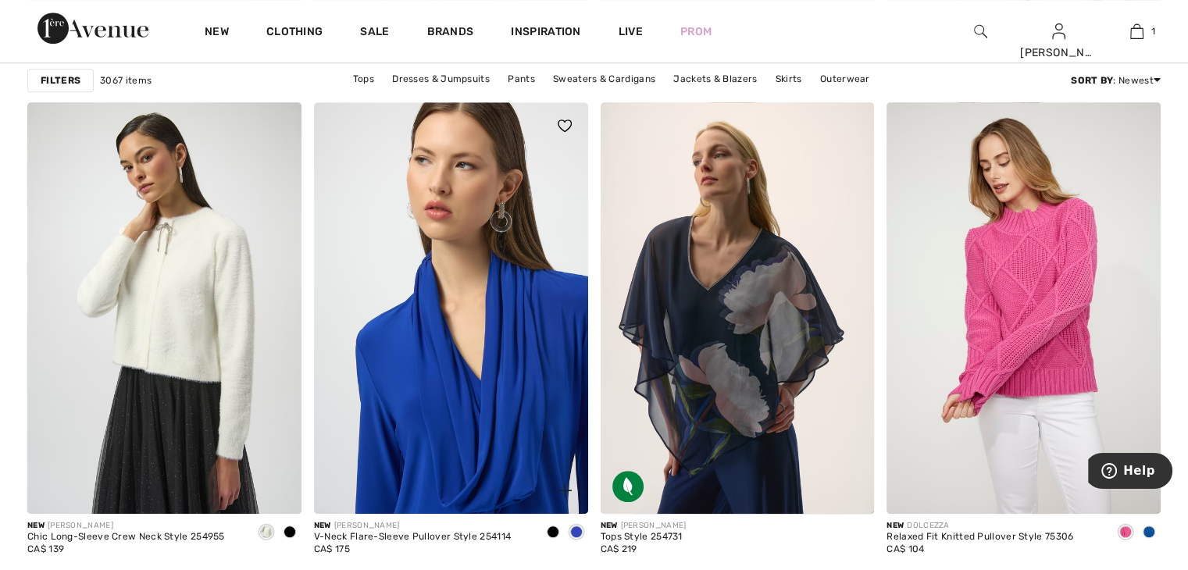
scroll to position [6952, 0]
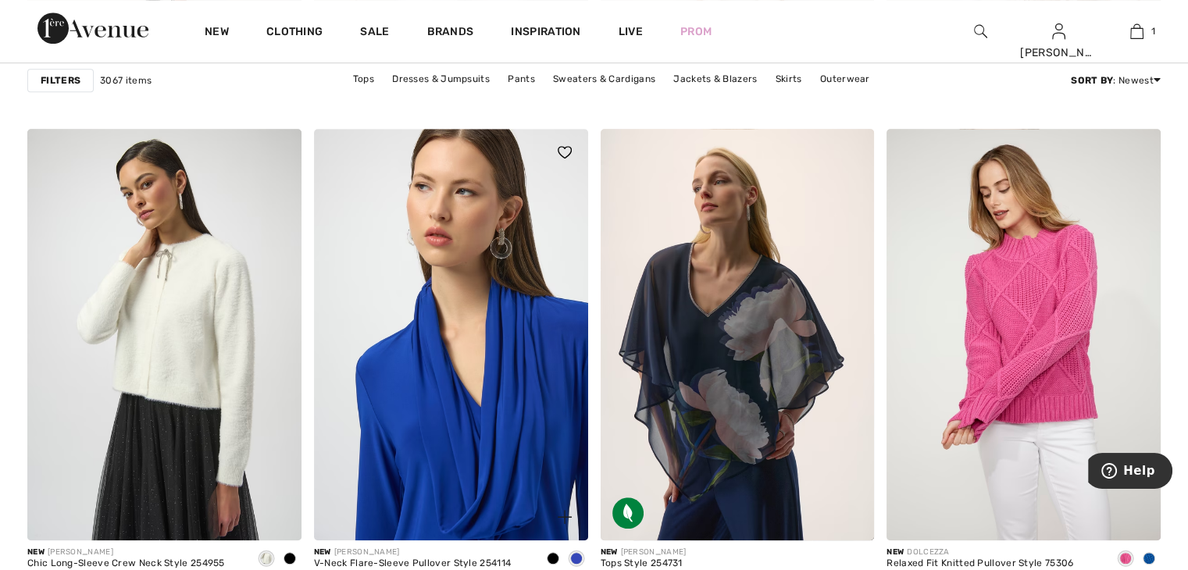
click at [512, 385] on img at bounding box center [451, 334] width 274 height 411
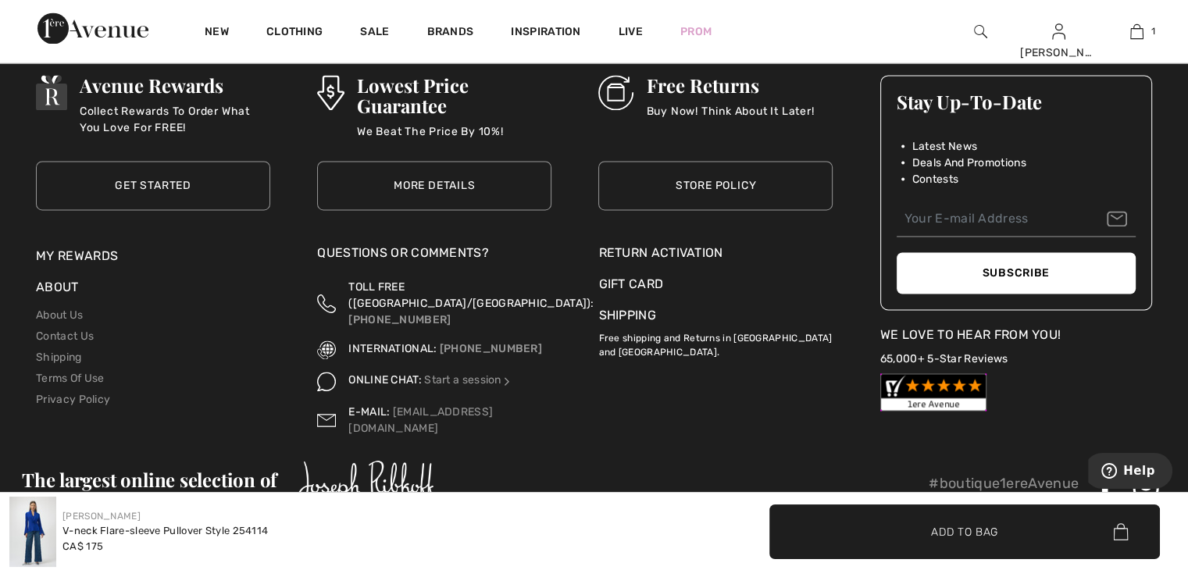
scroll to position [2526, 0]
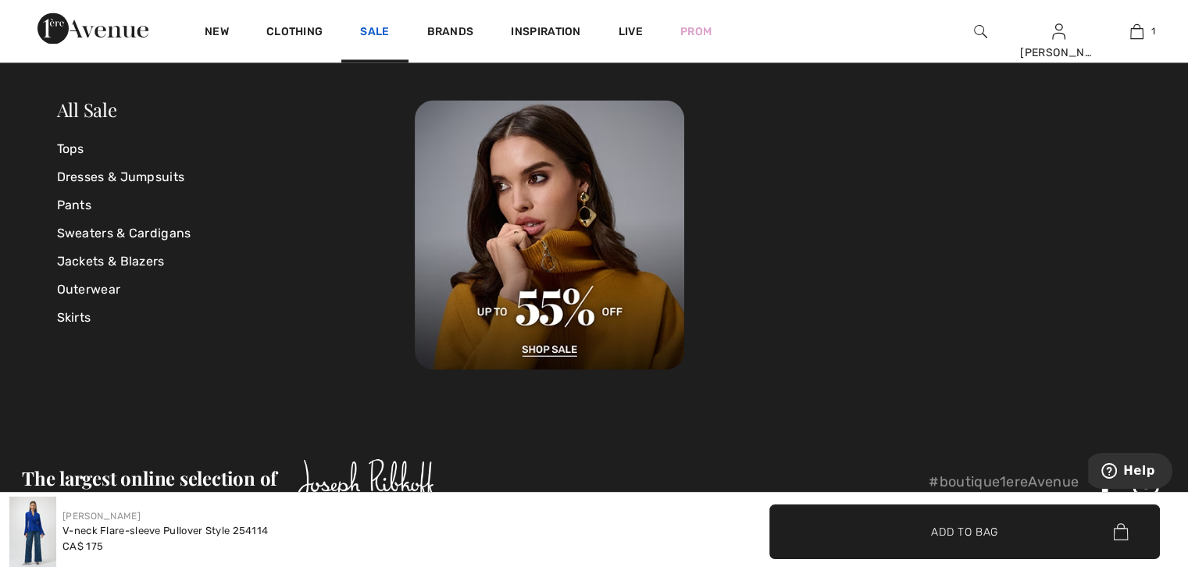
click at [372, 30] on link "Sale" at bounding box center [374, 33] width 29 height 16
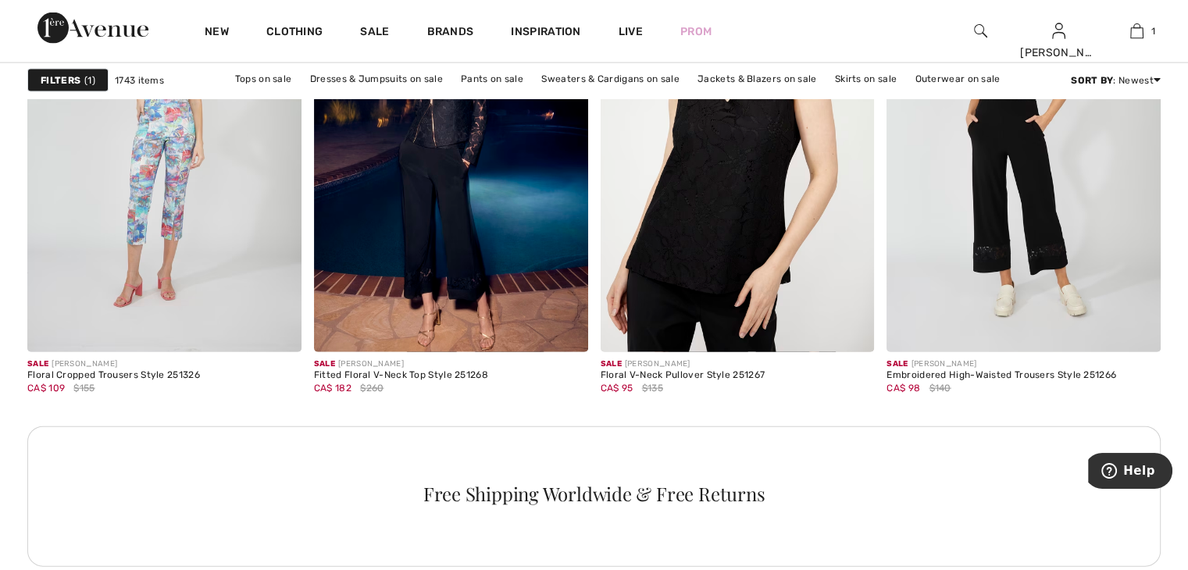
scroll to position [3437, 0]
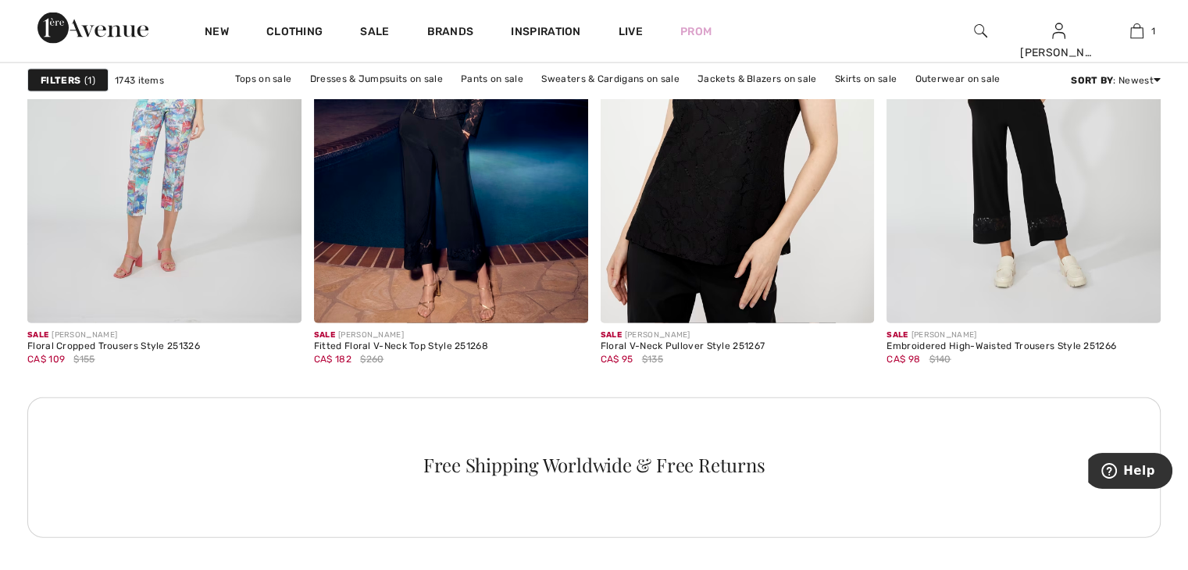
drag, startPoint x: 589, startPoint y: 337, endPoint x: 875, endPoint y: 30, distance: 419.5
click at [875, 30] on div "New Clothing Sale Brands Inspiration Live Prom Anne Hi, Anne! 600 = Free Skirt …" at bounding box center [594, 31] width 1188 height 62
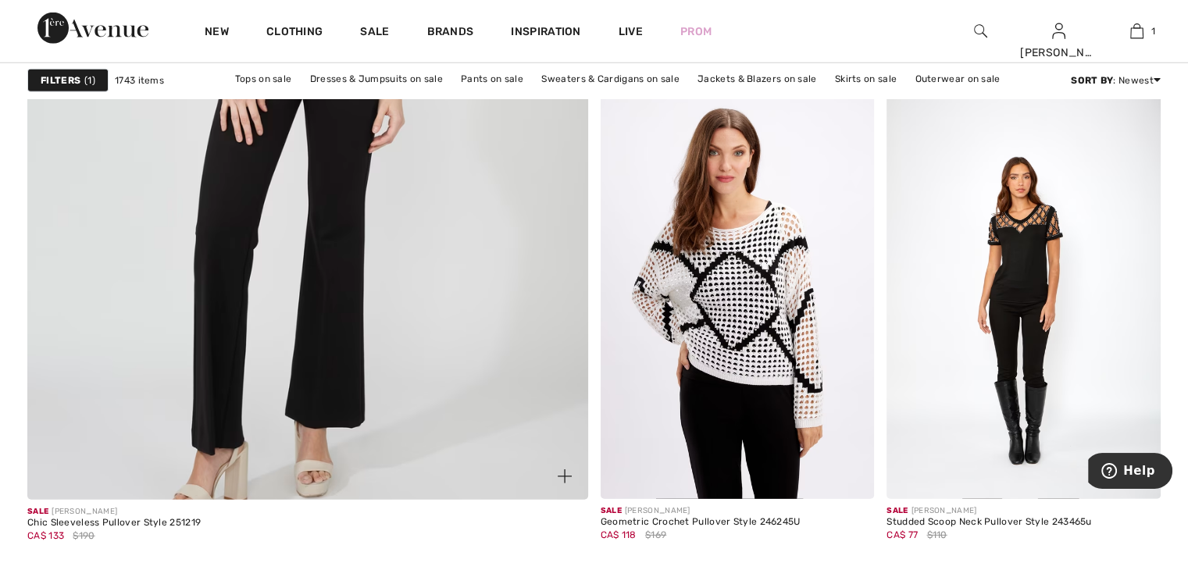
scroll to position [4453, 0]
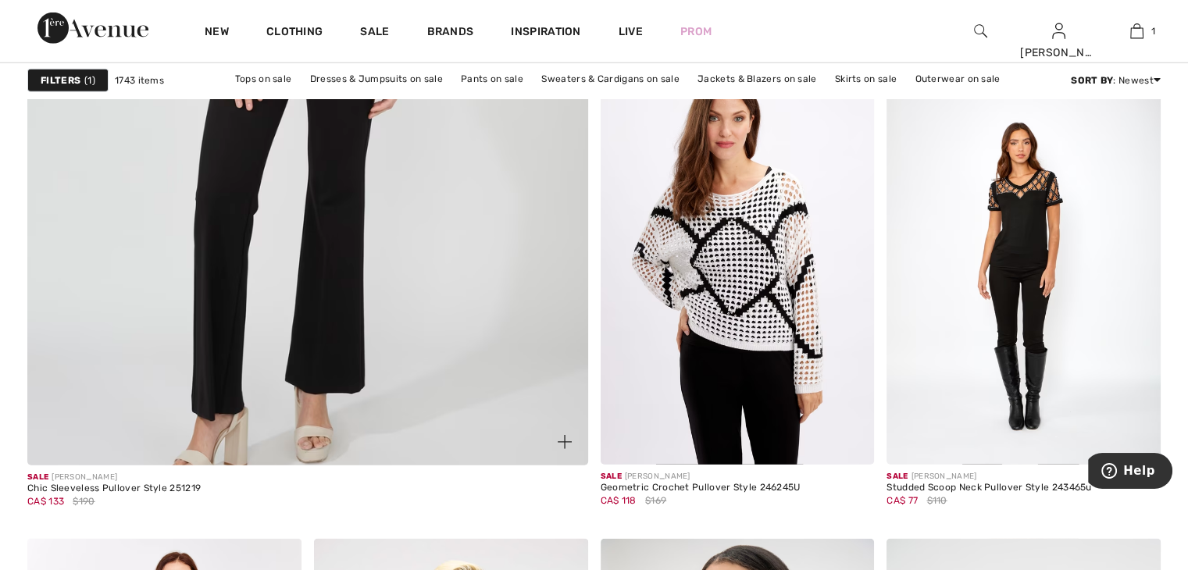
click at [322, 351] on img at bounding box center [307, 73] width 673 height 1009
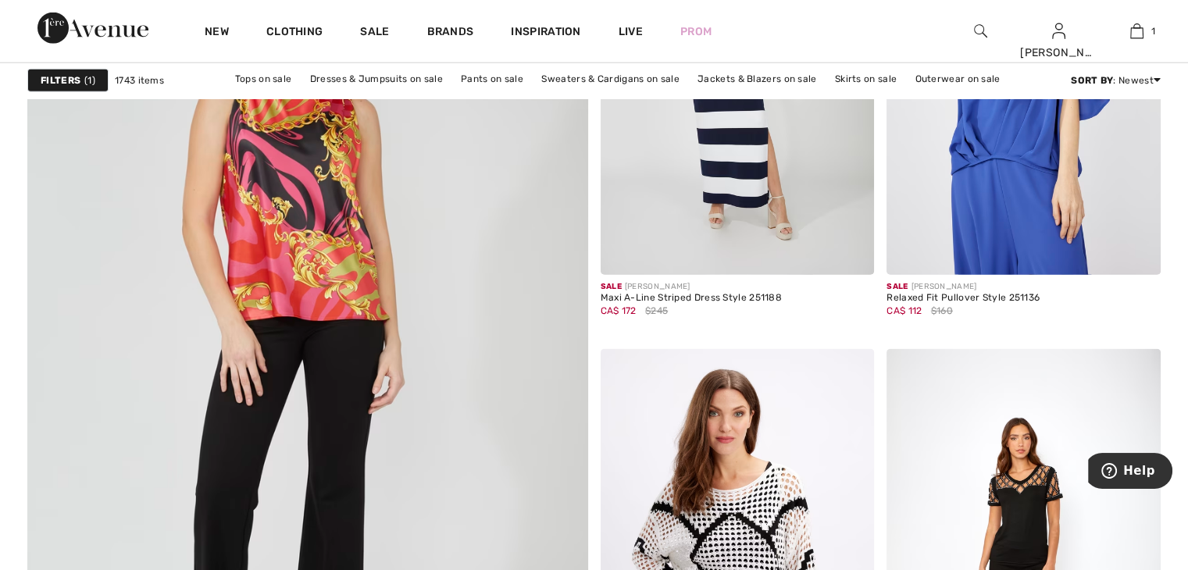
scroll to position [4062, 0]
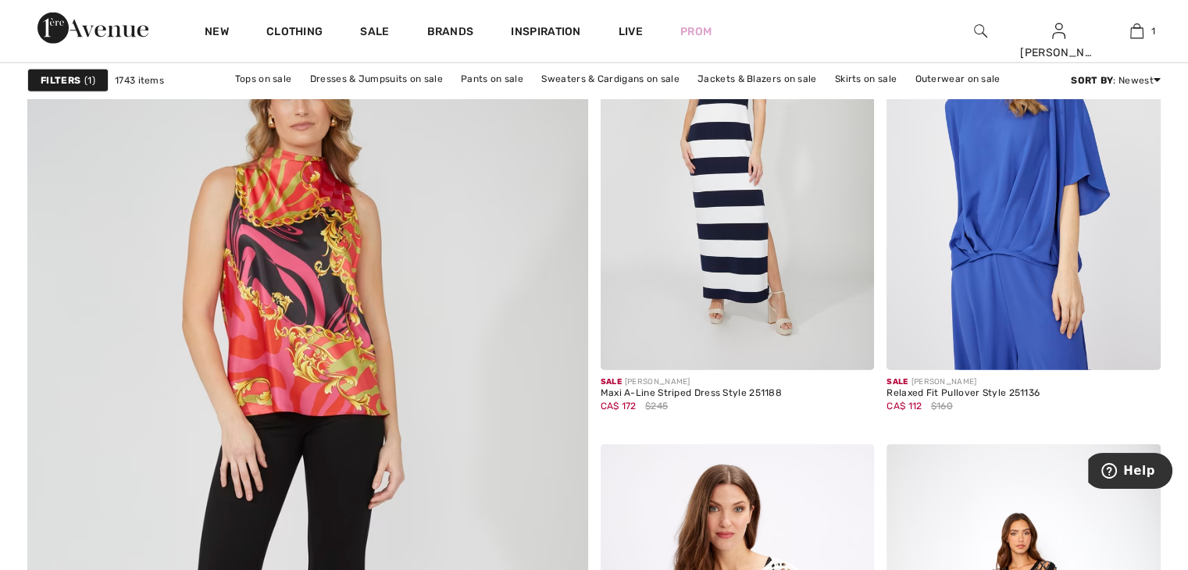
click at [339, 294] on img at bounding box center [307, 463] width 673 height 1009
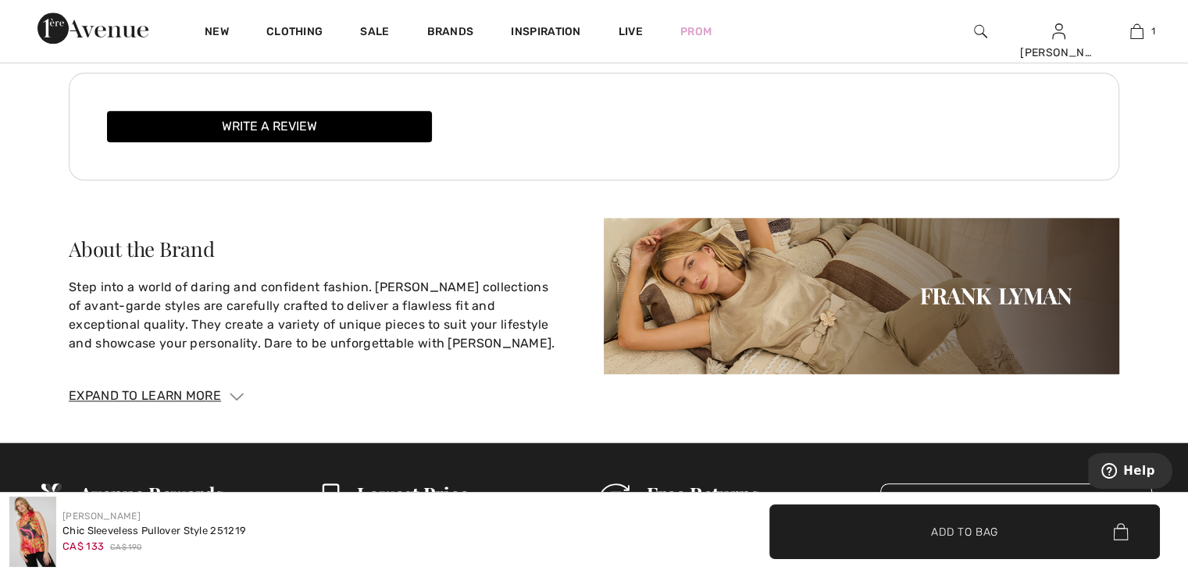
scroll to position [1604, 0]
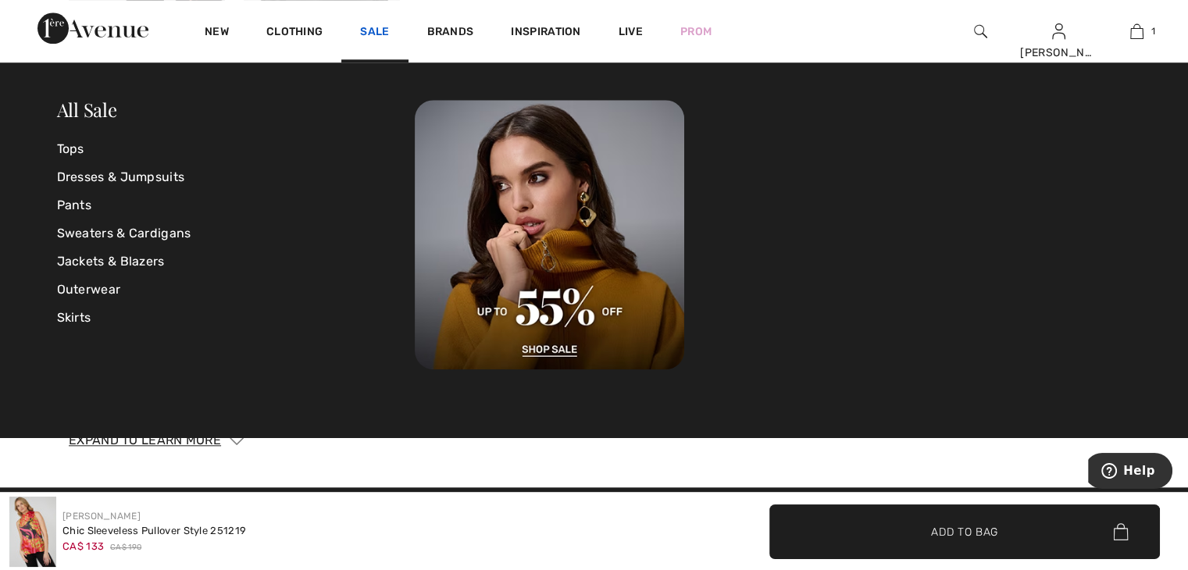
click at [366, 31] on link "Sale" at bounding box center [374, 33] width 29 height 16
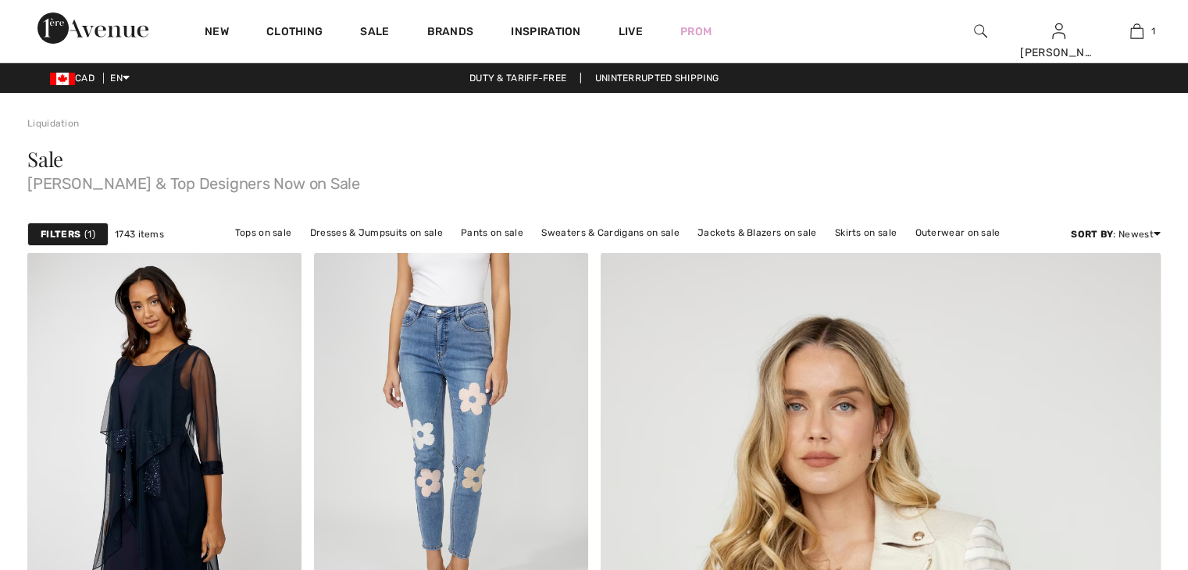
click at [122, 147] on div "Sale [PERSON_NAME] & Top Designers Now on Sale" at bounding box center [593, 173] width 1133 height 86
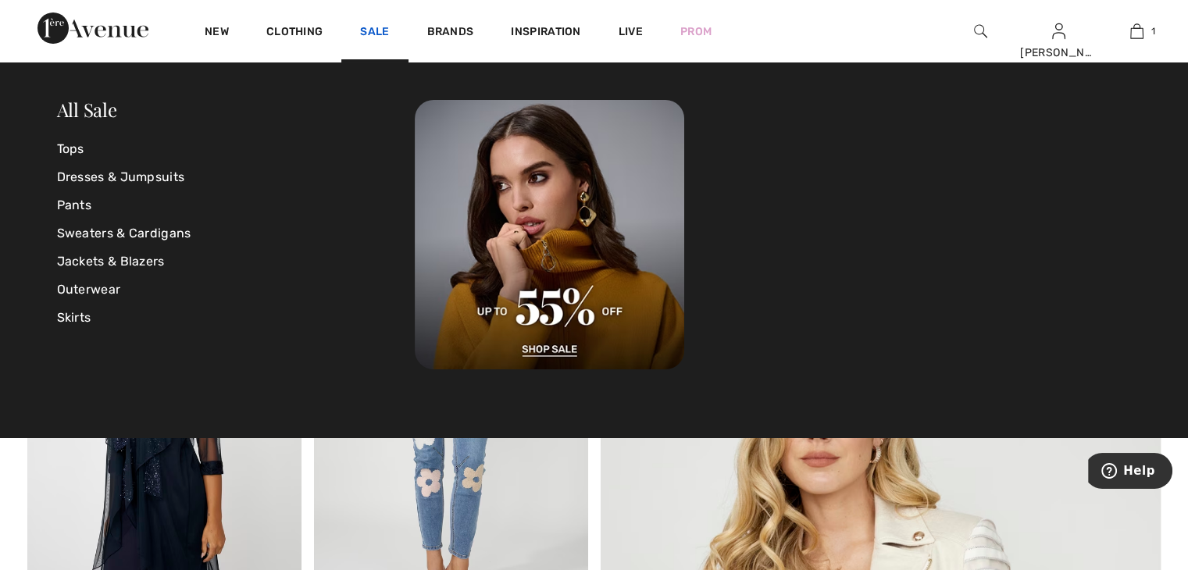
click at [369, 28] on link "Sale" at bounding box center [374, 33] width 29 height 16
click at [77, 143] on link "Tops" at bounding box center [236, 149] width 359 height 28
click at [75, 148] on link "Tops" at bounding box center [236, 149] width 359 height 28
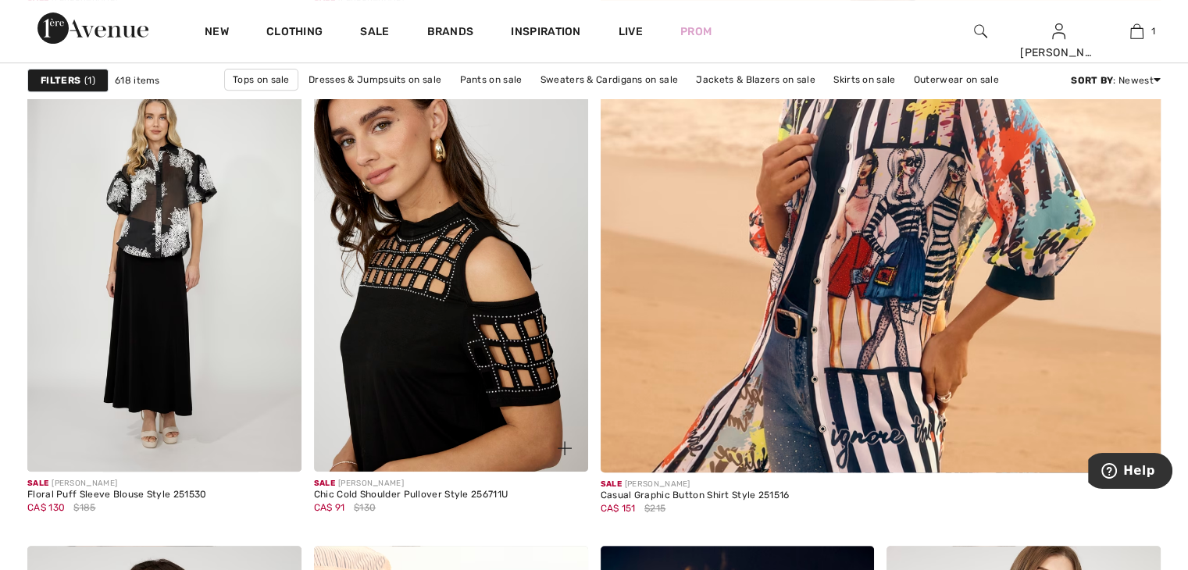
scroll to position [703, 0]
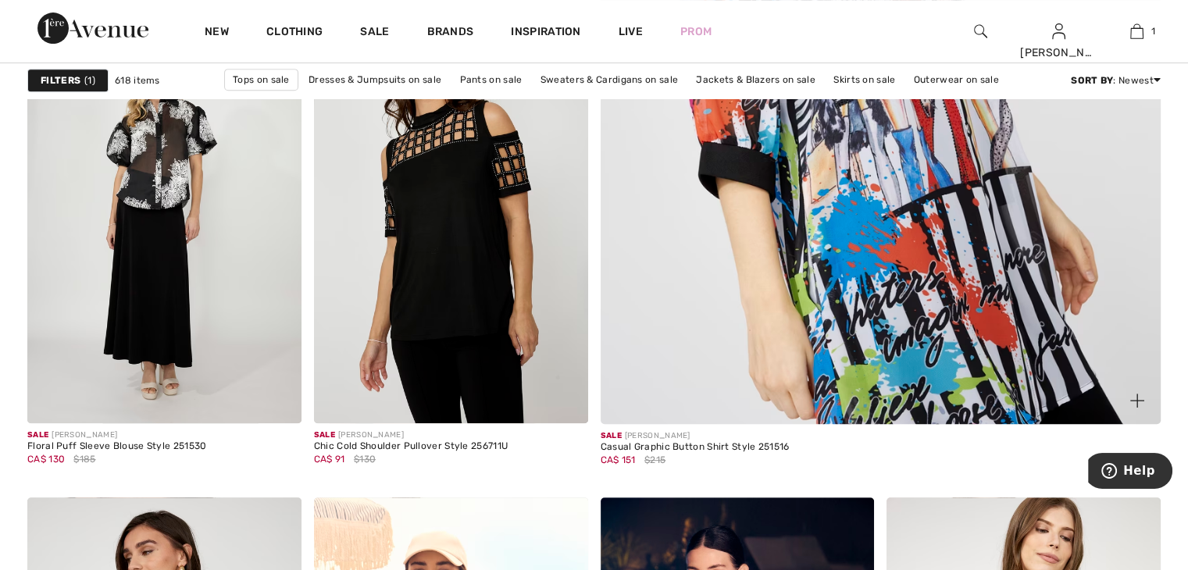
click at [890, 348] on img at bounding box center [880, 31] width 673 height 1009
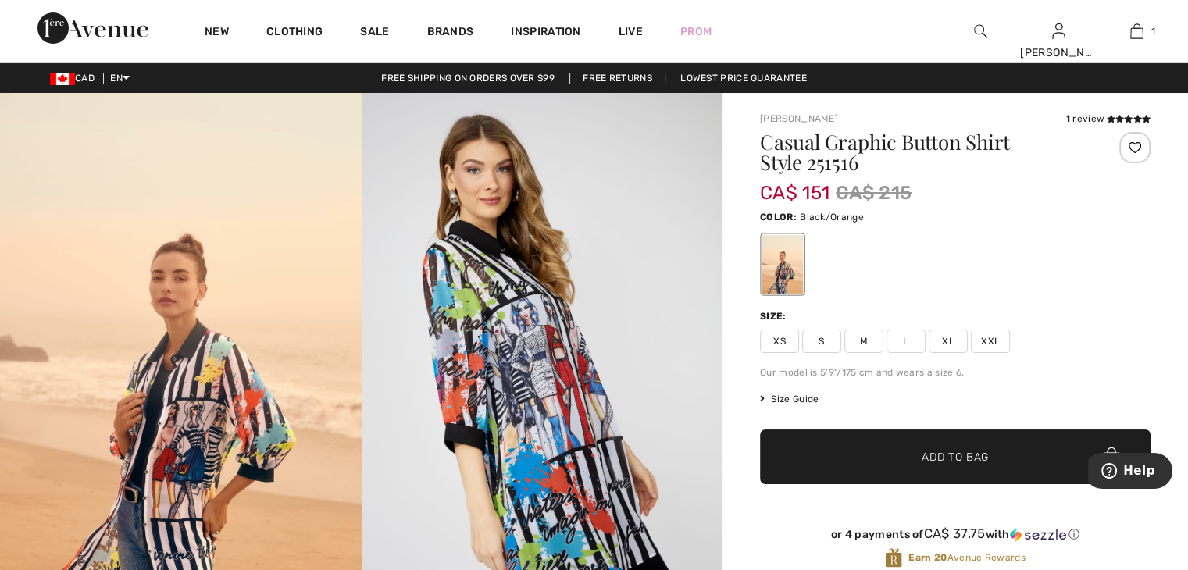
click at [987, 341] on span "XXL" at bounding box center [990, 341] width 39 height 23
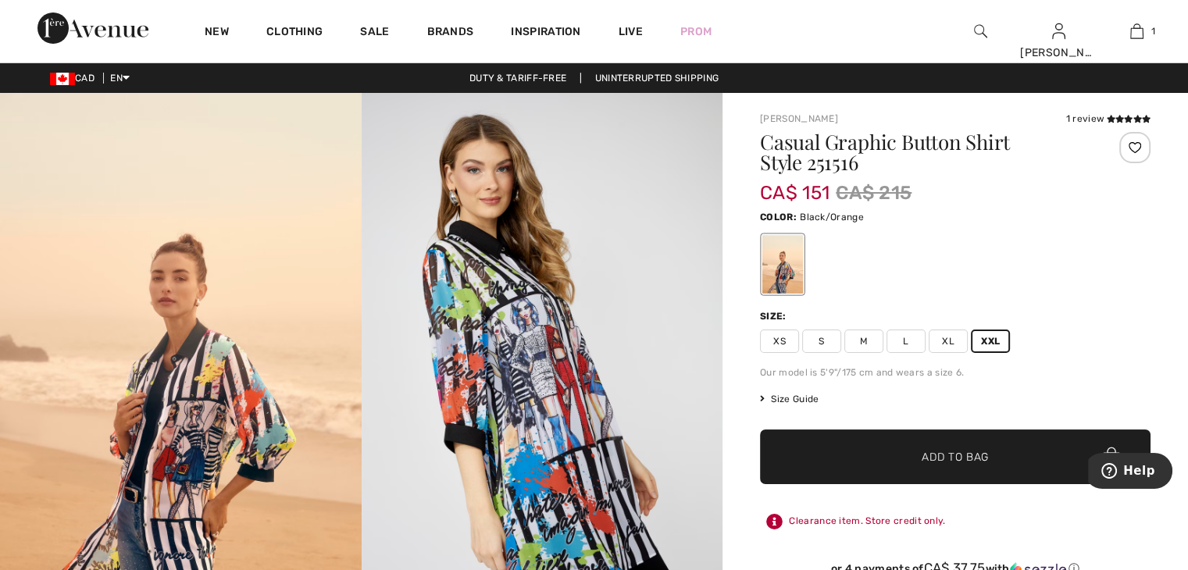
click at [928, 455] on span "Add to Bag" at bounding box center [955, 457] width 67 height 16
click at [949, 521] on div "Clearance item. Store credit only." at bounding box center [955, 522] width 391 height 28
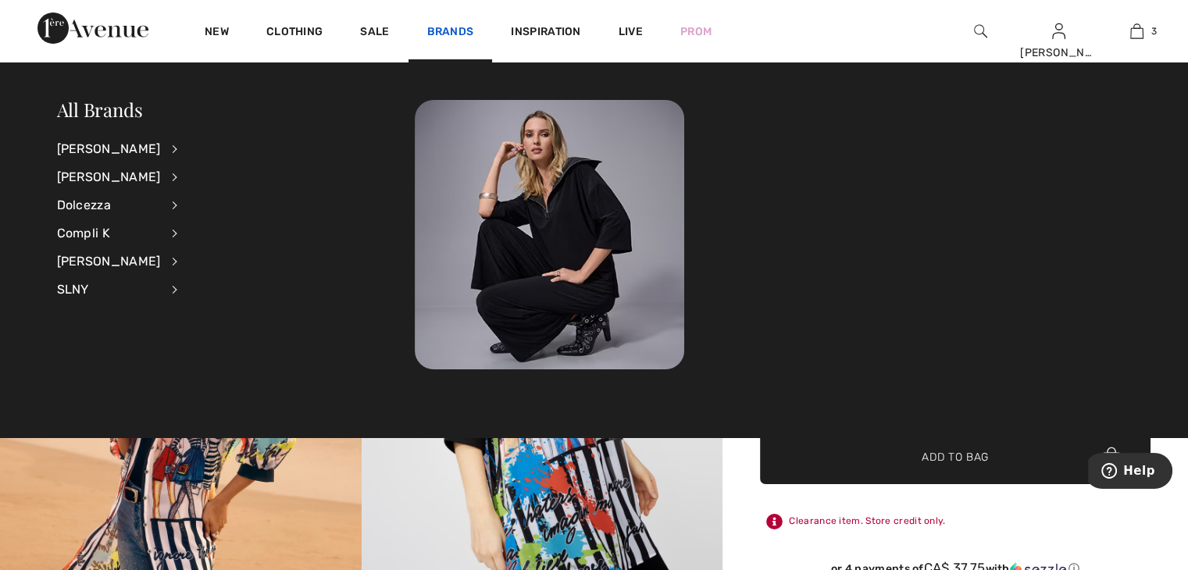
click at [438, 30] on link "Brands" at bounding box center [450, 33] width 47 height 16
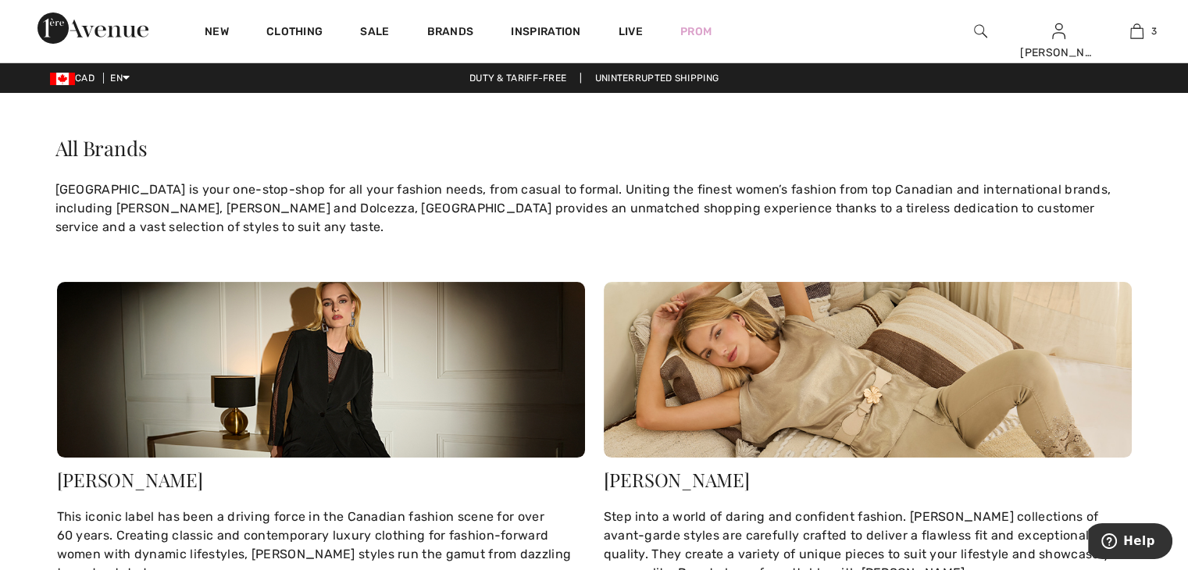
click at [446, 27] on link "Brands" at bounding box center [450, 33] width 47 height 16
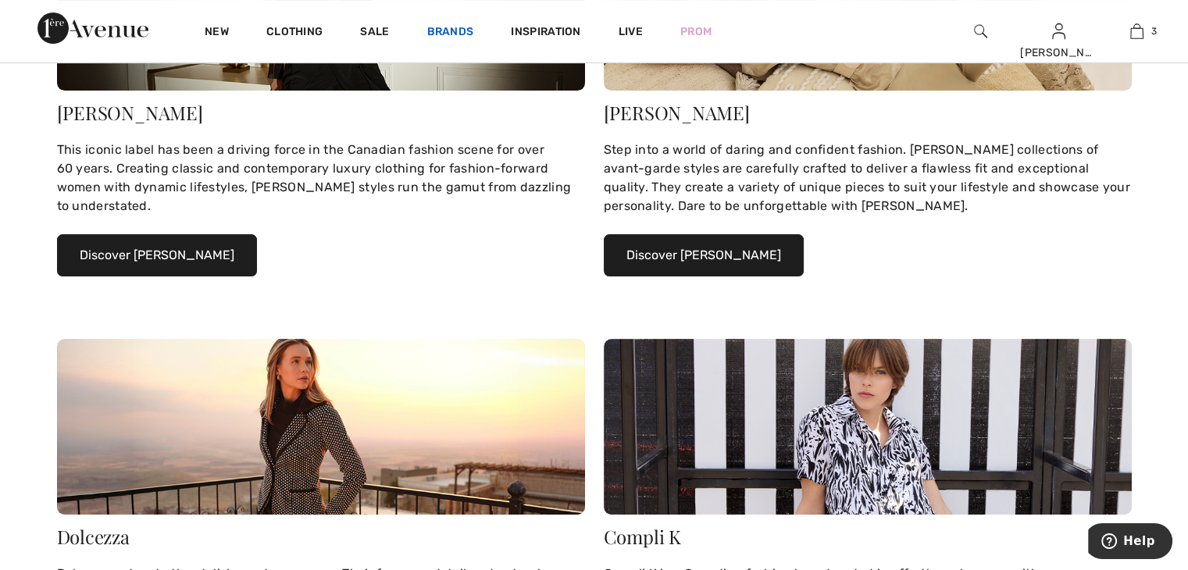
scroll to position [469, 0]
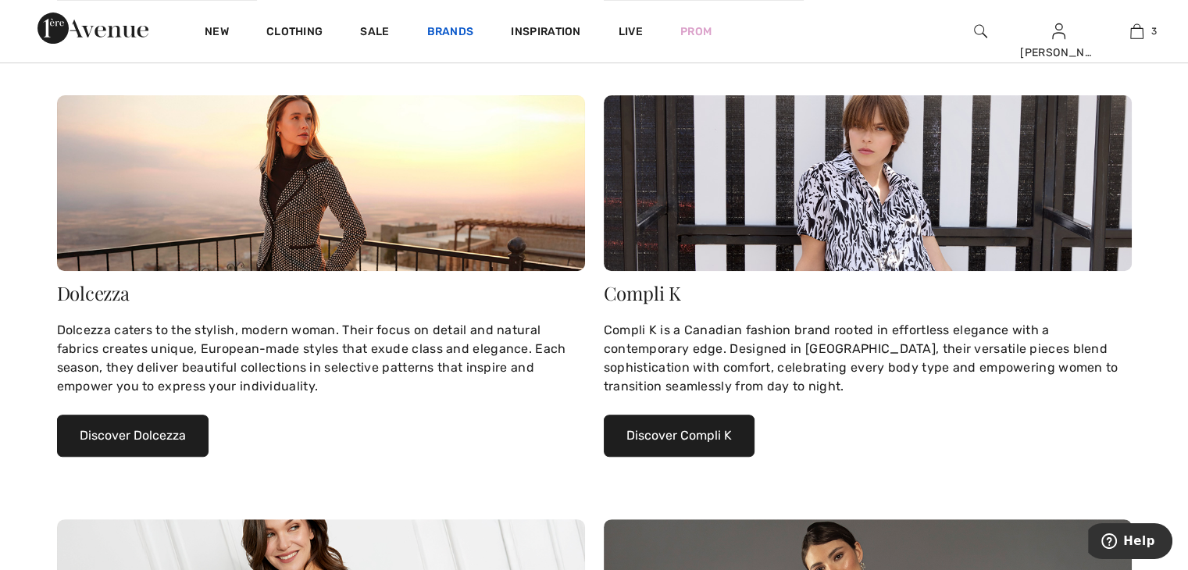
scroll to position [625, 0]
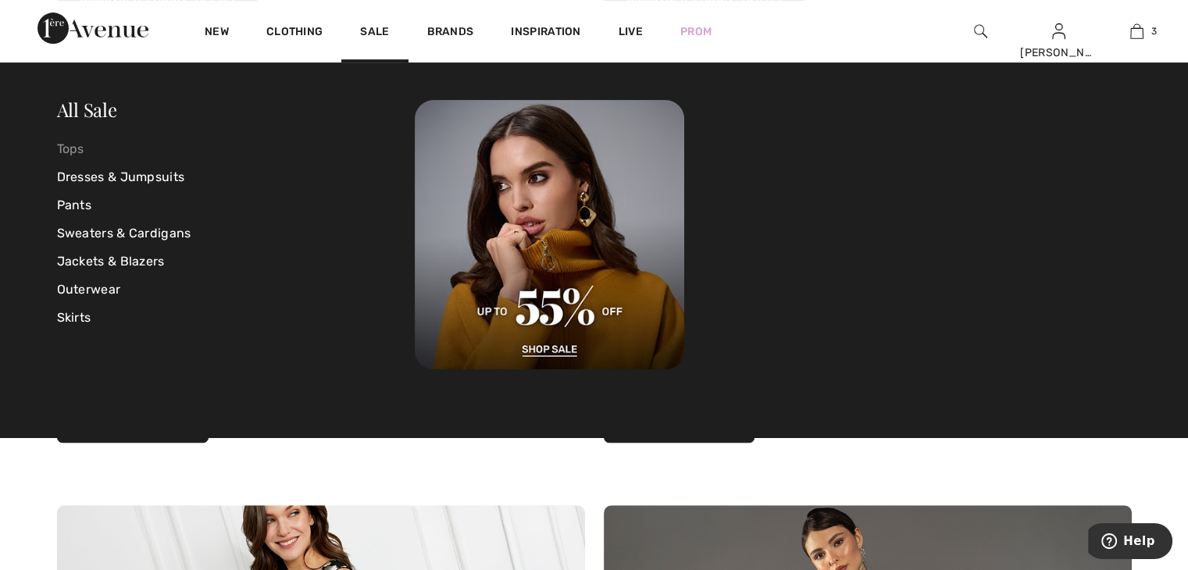
click at [70, 145] on link "Tops" at bounding box center [236, 149] width 359 height 28
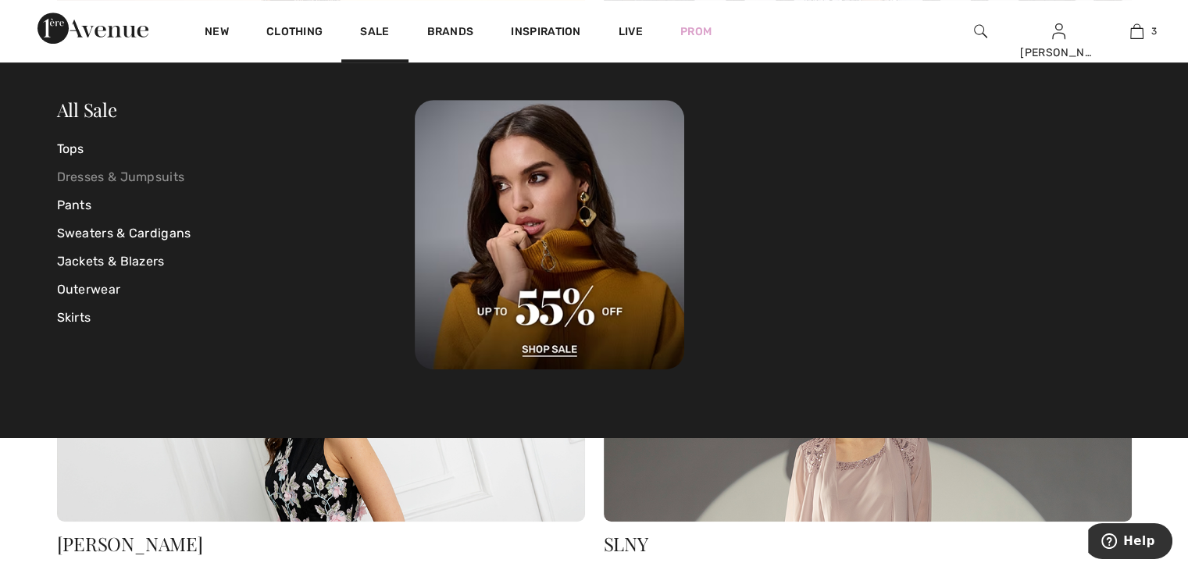
scroll to position [859, 0]
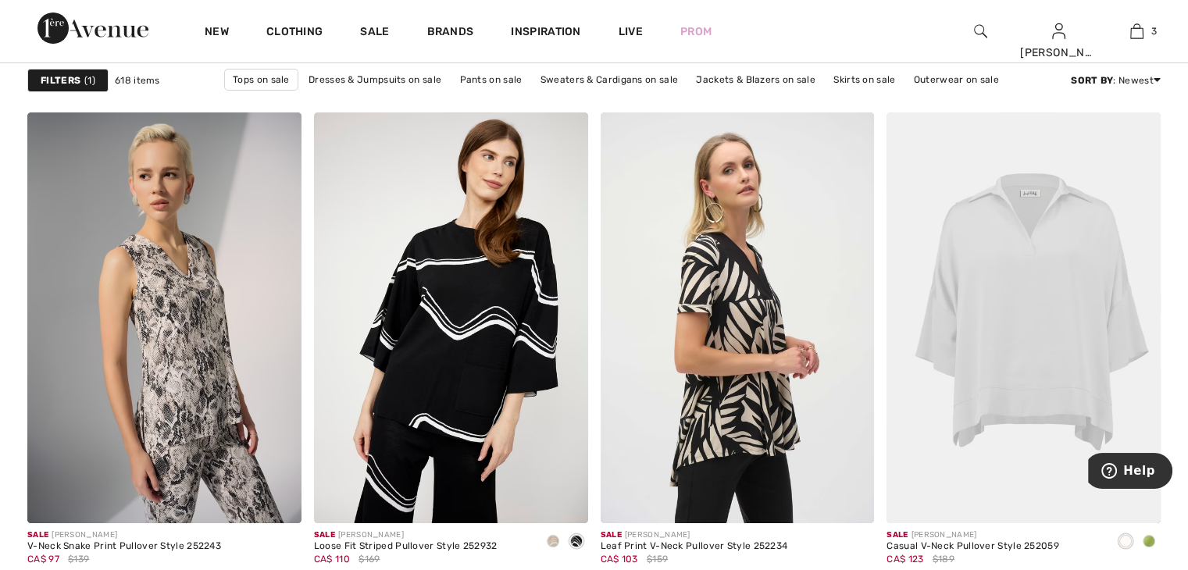
scroll to position [6015, 0]
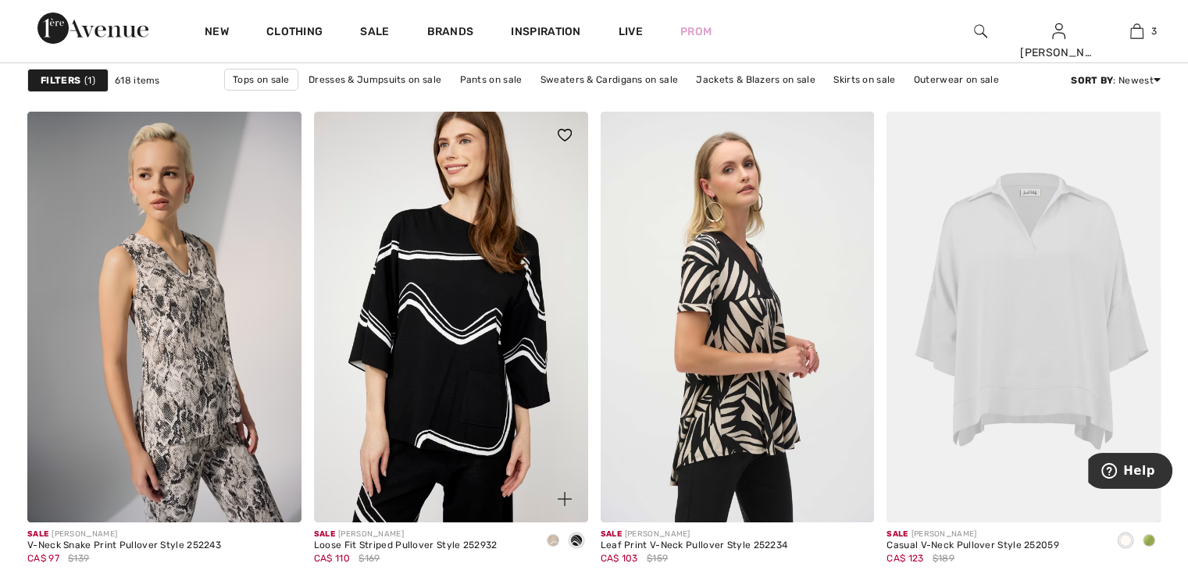
click at [437, 284] on img at bounding box center [451, 317] width 274 height 411
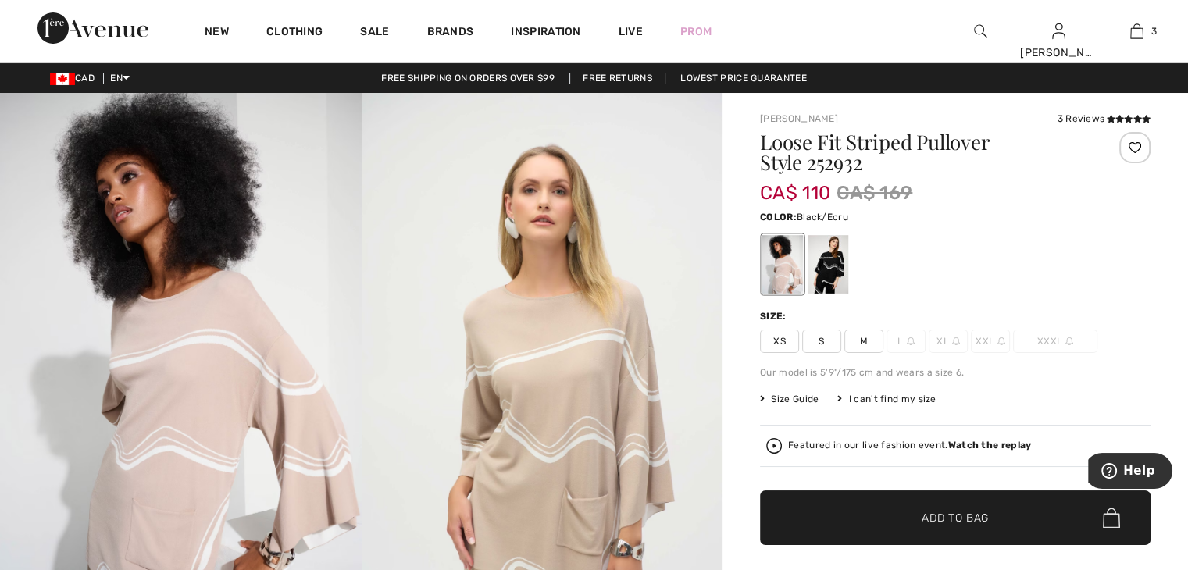
click at [822, 269] on div at bounding box center [828, 264] width 41 height 59
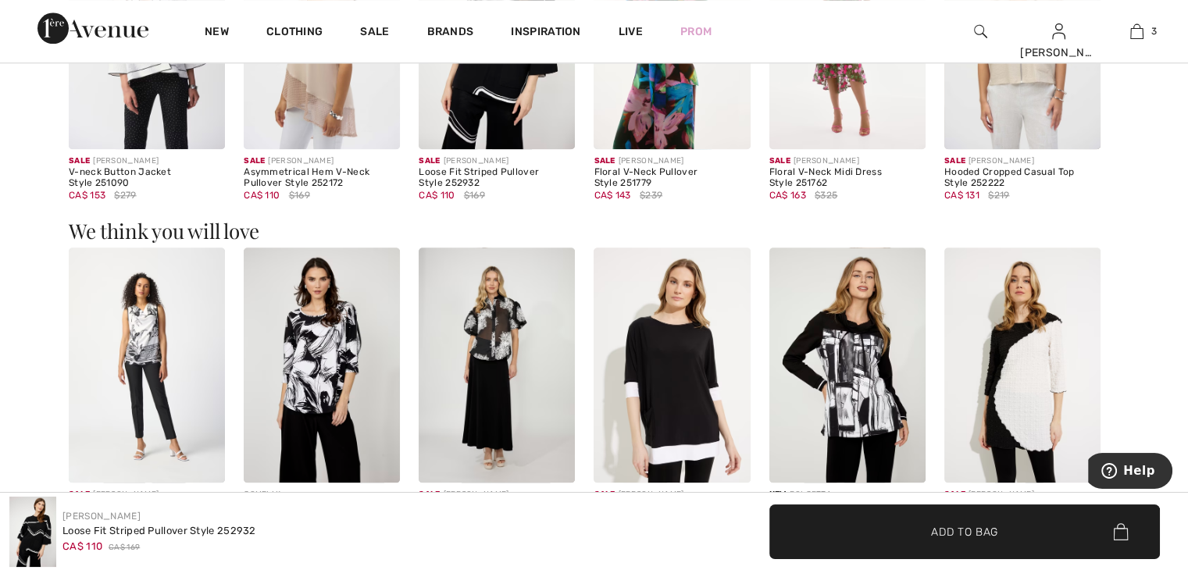
scroll to position [1562, 0]
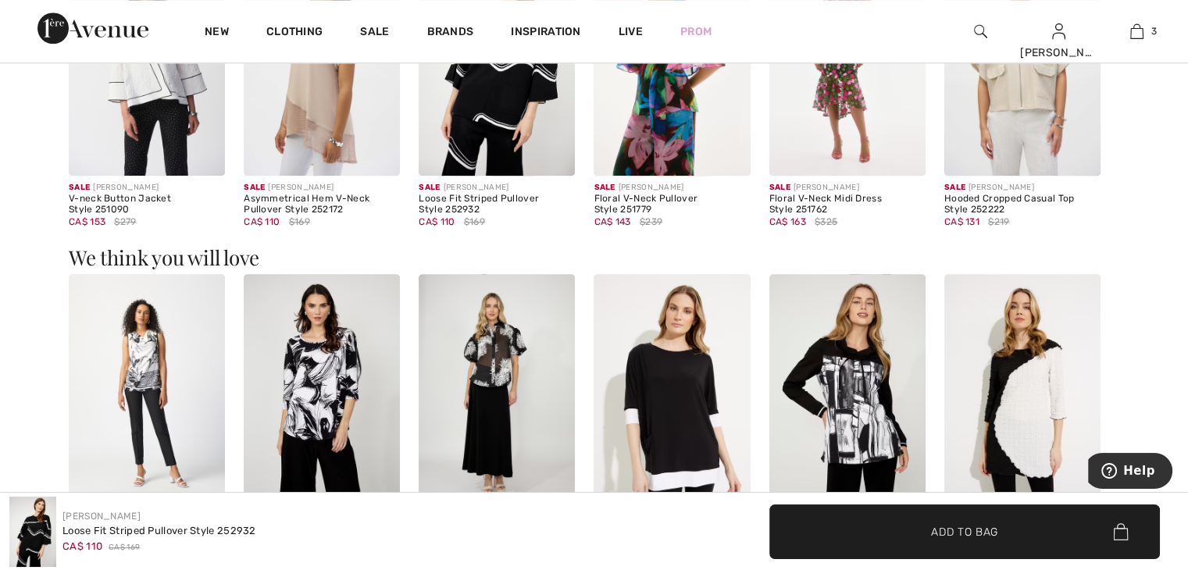
click at [138, 341] on img at bounding box center [147, 391] width 156 height 234
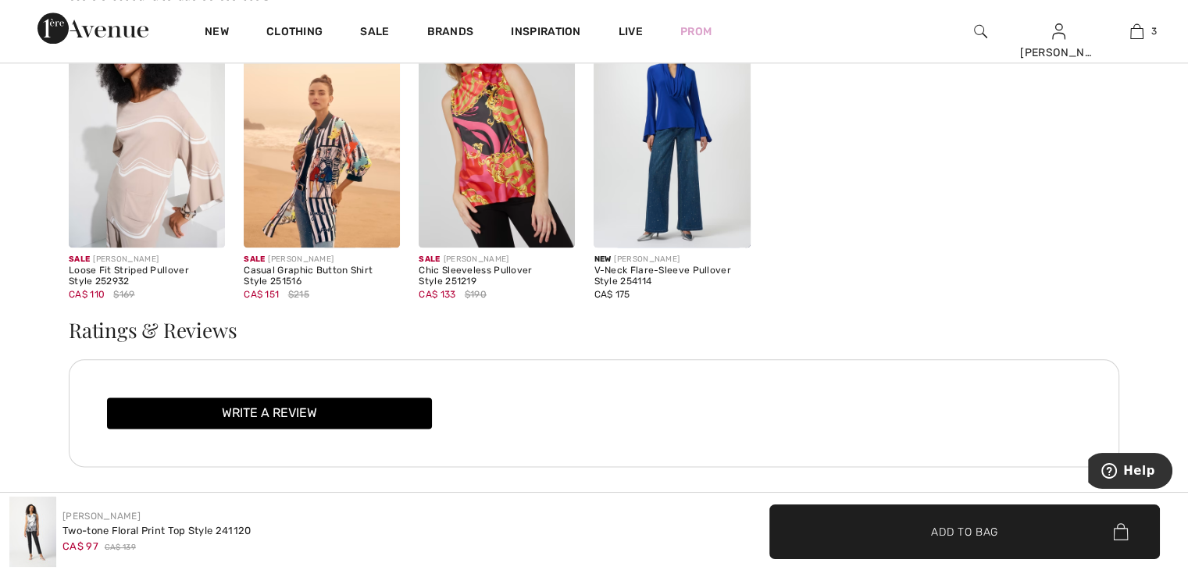
scroll to position [1875, 0]
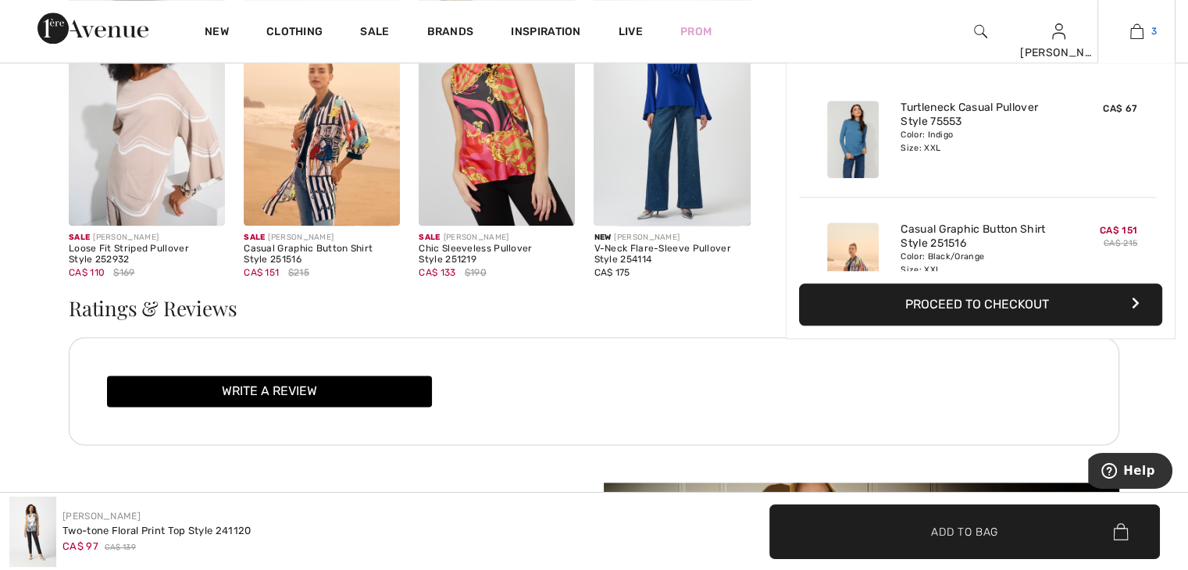
click at [1135, 27] on img at bounding box center [1136, 31] width 13 height 19
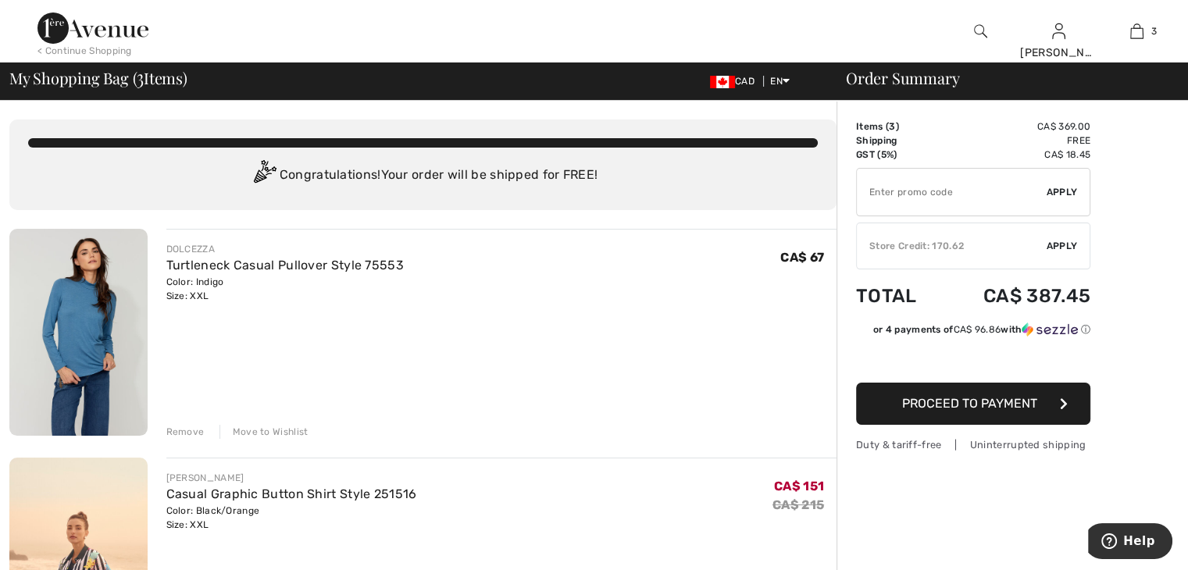
click at [1062, 399] on icon "button" at bounding box center [1064, 404] width 8 height 12
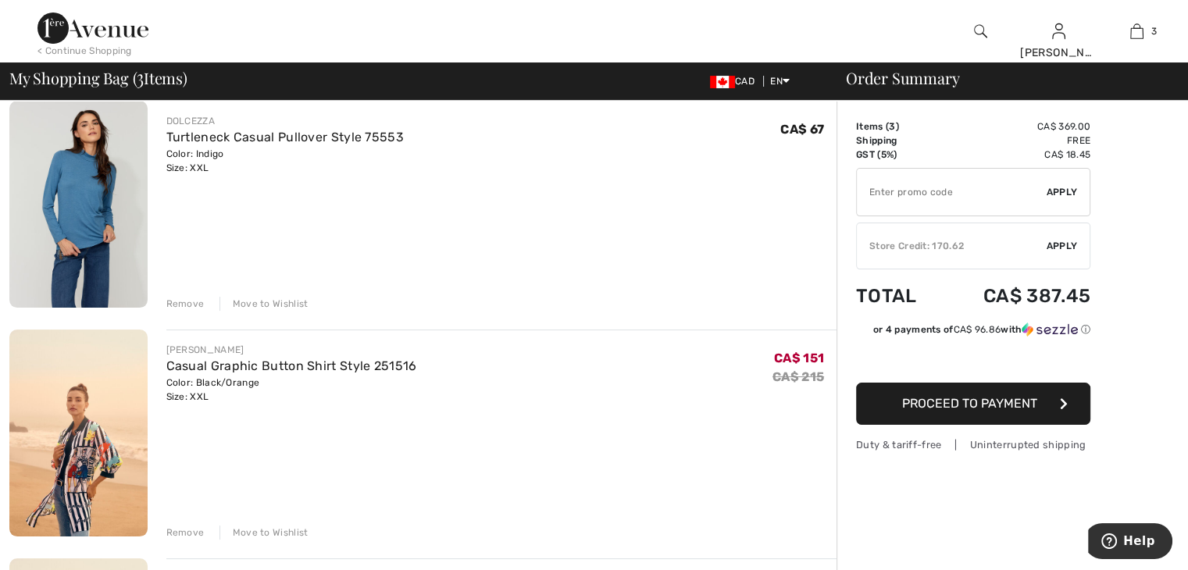
scroll to position [156, 0]
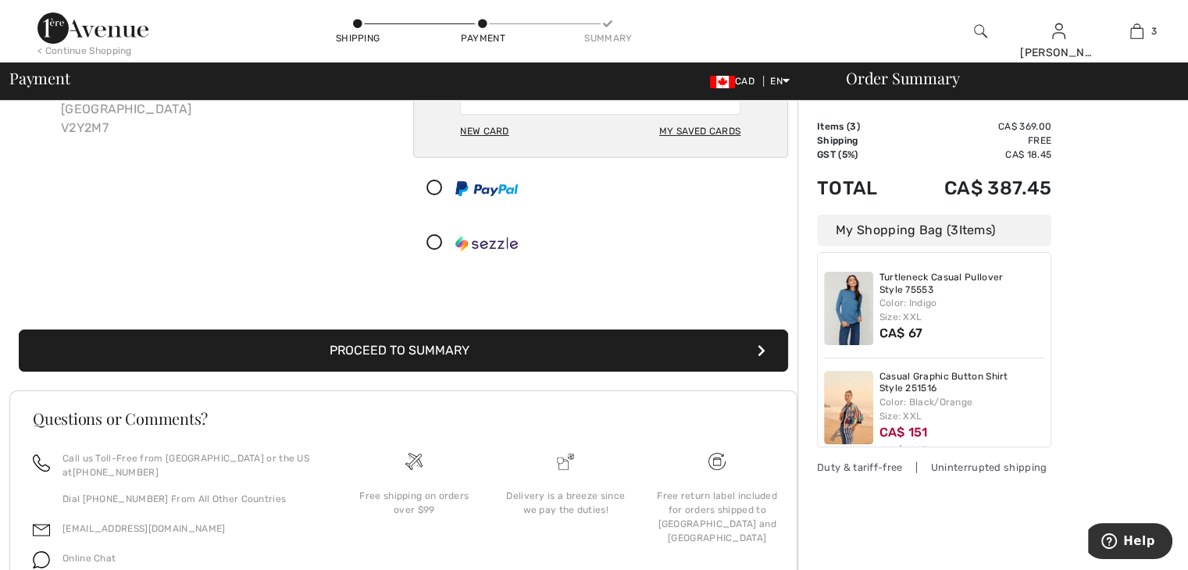
scroll to position [166, 0]
click at [233, 354] on button "Proceed to Summary" at bounding box center [403, 351] width 769 height 42
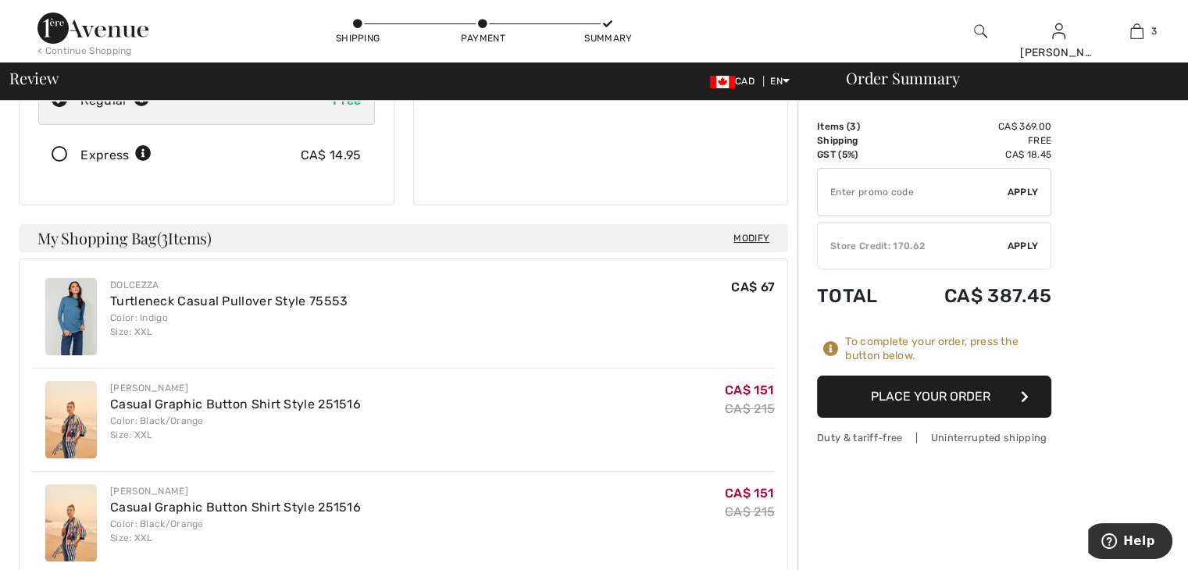
scroll to position [312, 0]
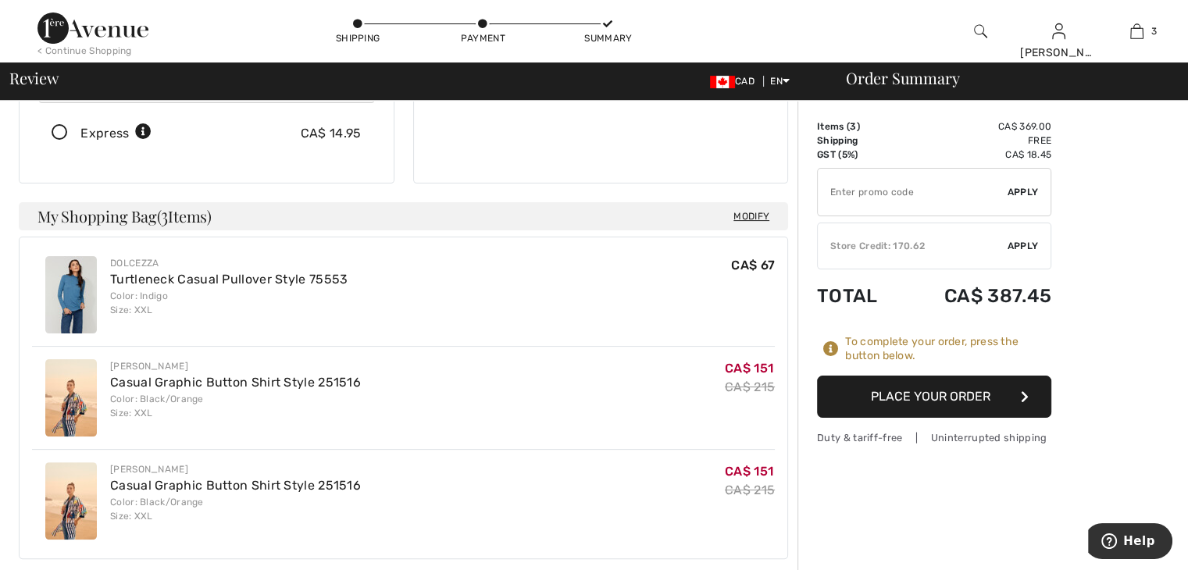
drag, startPoint x: 264, startPoint y: 439, endPoint x: 266, endPoint y: 448, distance: 9.5
drag, startPoint x: 266, startPoint y: 448, endPoint x: 205, endPoint y: 29, distance: 423.9
click at [205, 29] on div "Shipping Payment Summary" at bounding box center [483, 31] width 594 height 62
click at [63, 476] on img at bounding box center [71, 500] width 52 height 77
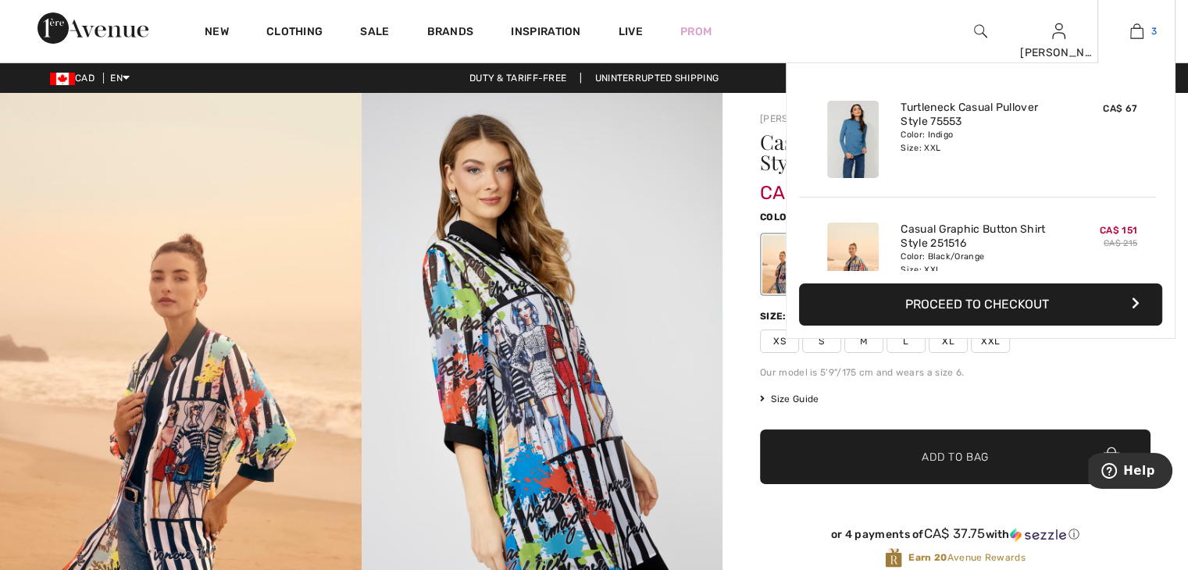
click at [1136, 31] on img at bounding box center [1136, 31] width 13 height 19
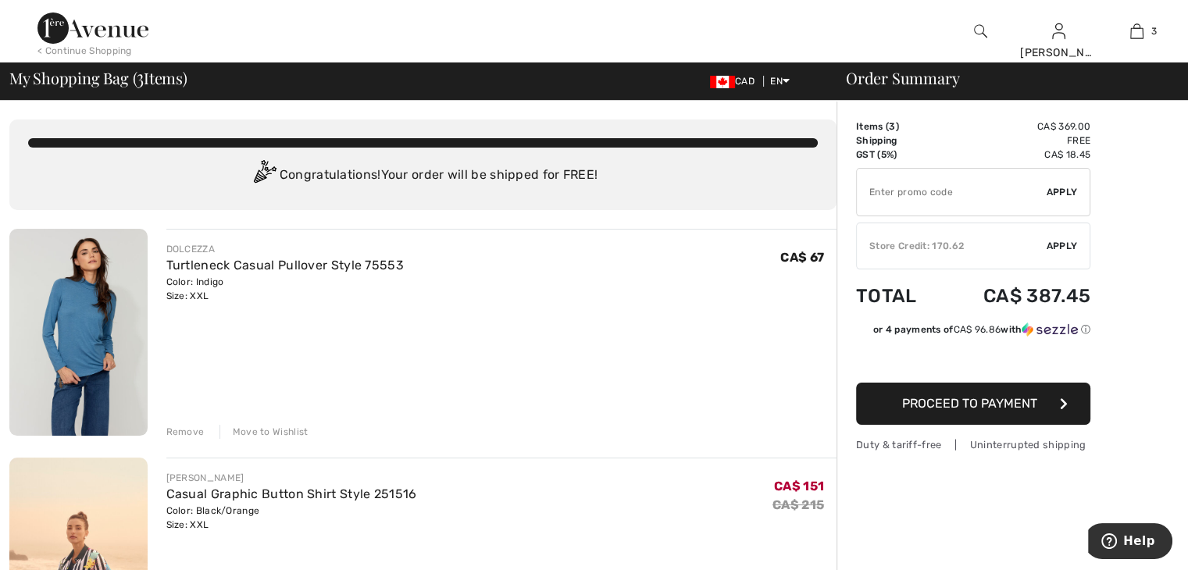
click at [180, 430] on div "Remove" at bounding box center [185, 432] width 38 height 14
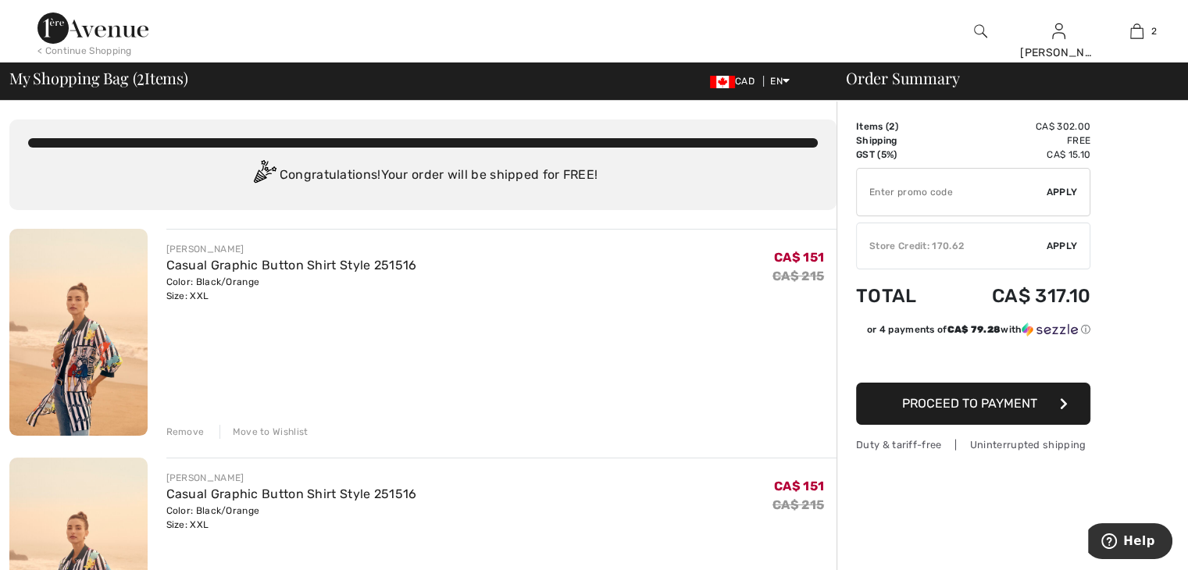
click at [180, 430] on div "Remove" at bounding box center [185, 432] width 38 height 14
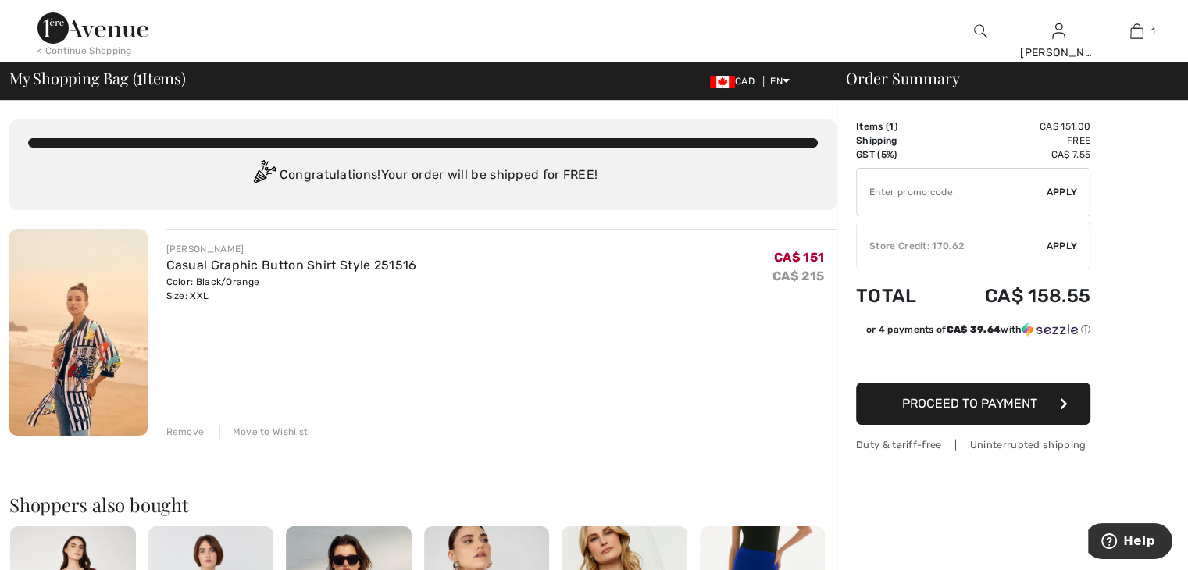
click at [180, 430] on div "Remove" at bounding box center [185, 432] width 38 height 14
